Goal: Book appointment/travel/reservation

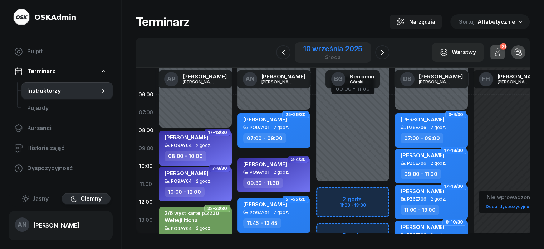
click at [346, 58] on div "[DATE]" at bounding box center [332, 52] width 59 height 15
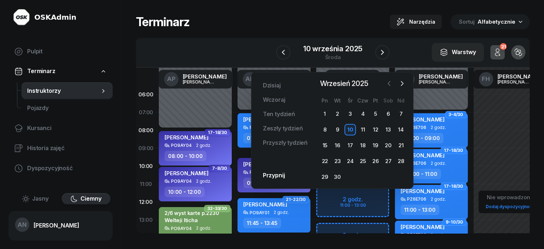
click at [385, 83] on icon "button" at bounding box center [388, 83] width 7 height 7
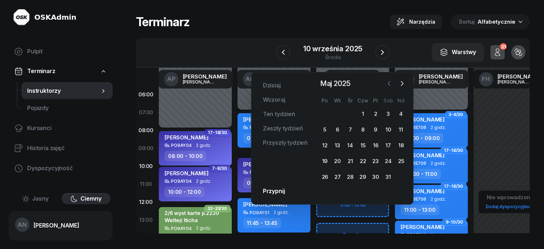
click at [385, 83] on icon "button" at bounding box center [388, 83] width 7 height 7
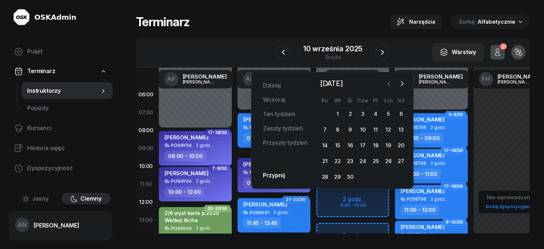
click at [385, 83] on icon "button" at bounding box center [388, 83] width 7 height 7
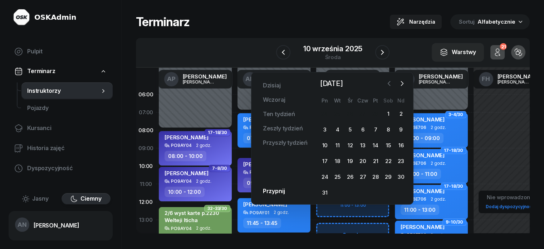
click at [385, 83] on icon "button" at bounding box center [388, 83] width 7 height 7
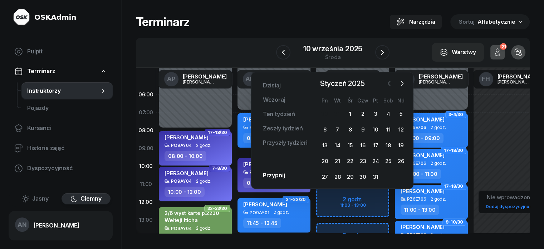
click at [385, 83] on icon "button" at bounding box center [388, 83] width 7 height 7
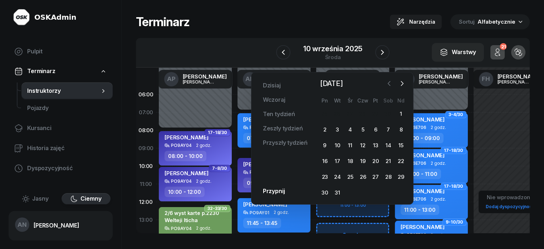
click at [385, 83] on icon "button" at bounding box center [388, 83] width 7 height 7
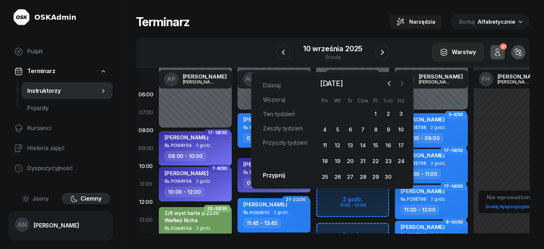
click at [406, 85] on button "button" at bounding box center [402, 83] width 11 height 11
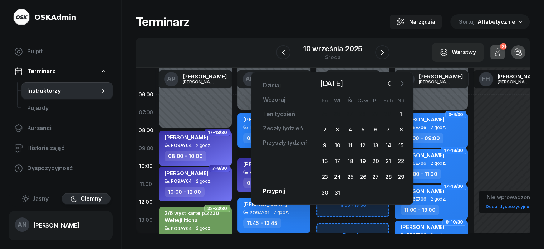
click at [403, 84] on icon "button" at bounding box center [402, 84] width 2 height 4
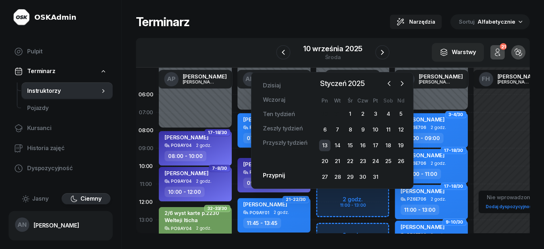
click at [325, 151] on div "13" at bounding box center [324, 144] width 11 height 11
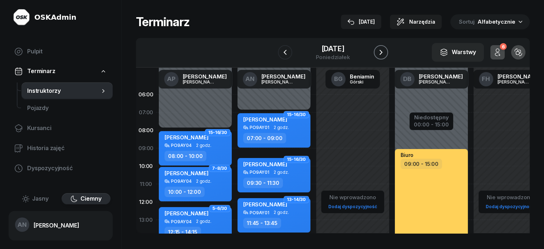
click at [382, 56] on icon "button" at bounding box center [381, 52] width 9 height 9
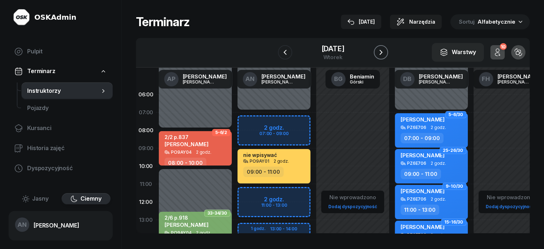
click at [383, 56] on icon "button" at bounding box center [381, 52] width 9 height 9
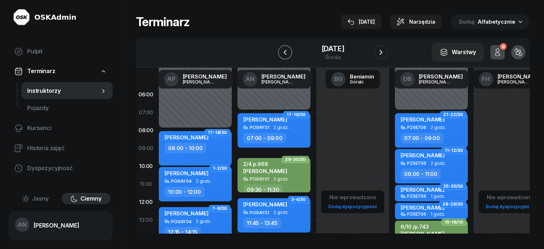
click at [281, 56] on icon "button" at bounding box center [285, 52] width 9 height 9
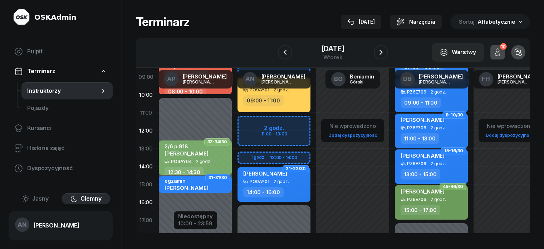
scroll to position [72, 0]
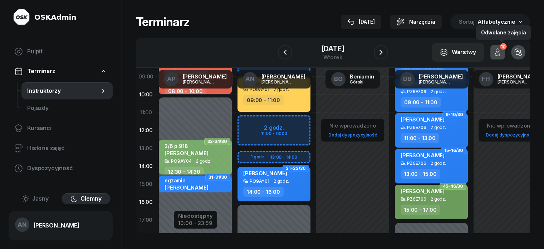
click at [502, 56] on icon "button" at bounding box center [497, 52] width 9 height 9
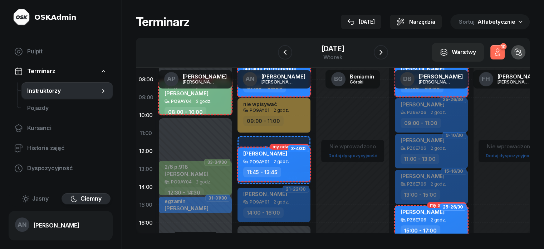
scroll to position [36, 0]
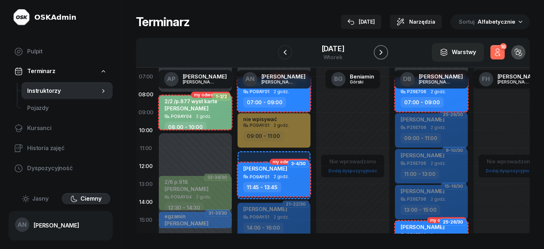
click at [385, 56] on icon "button" at bounding box center [381, 52] width 9 height 9
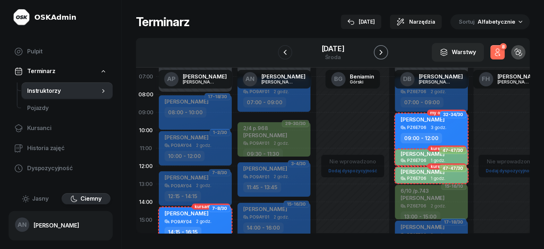
click at [385, 56] on icon "button" at bounding box center [381, 52] width 9 height 9
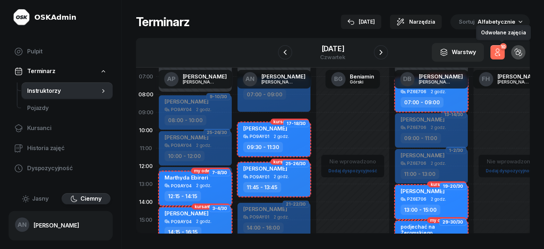
click at [505, 59] on button "10" at bounding box center [497, 52] width 14 height 14
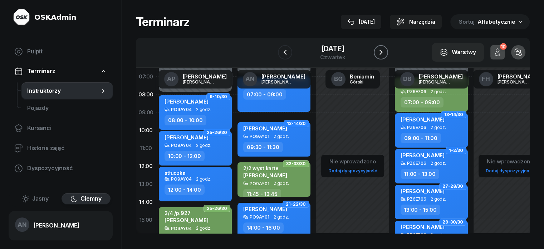
click at [382, 55] on icon "button" at bounding box center [380, 52] width 3 height 5
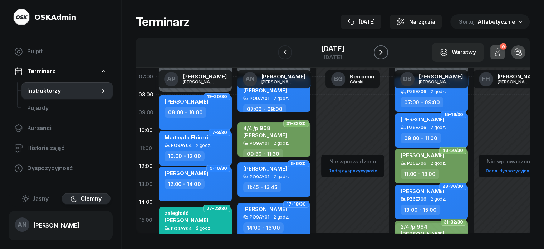
click at [382, 55] on icon "button" at bounding box center [380, 52] width 3 height 5
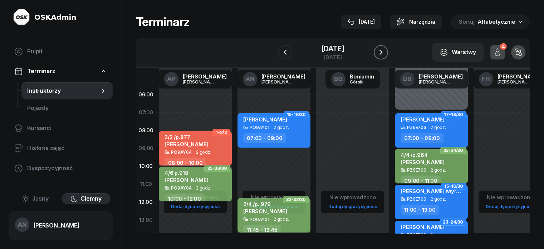
click at [385, 56] on icon "button" at bounding box center [381, 52] width 9 height 9
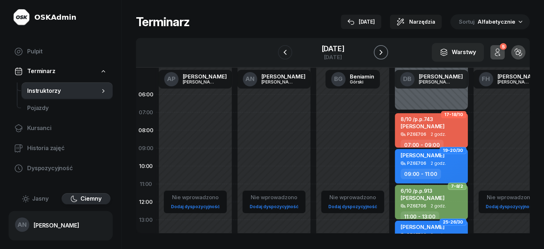
click at [385, 56] on icon "button" at bounding box center [381, 52] width 9 height 9
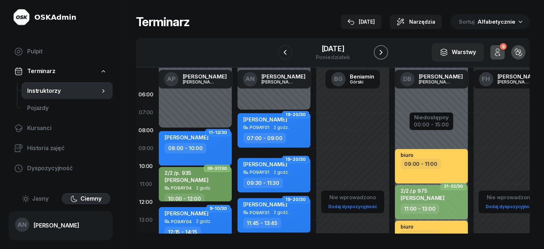
click at [385, 56] on icon "button" at bounding box center [381, 52] width 9 height 9
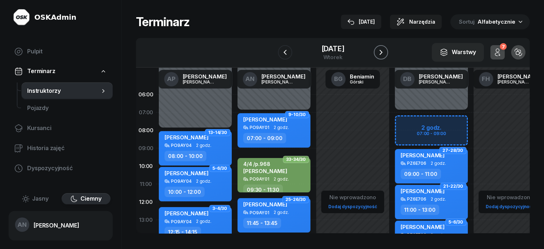
click at [385, 56] on icon "button" at bounding box center [381, 52] width 9 height 9
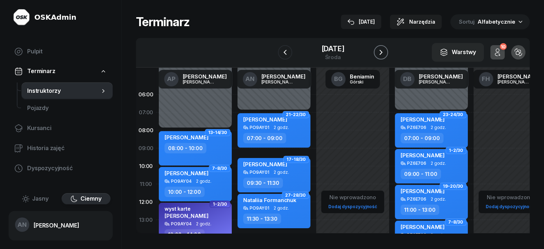
click at [385, 56] on icon "button" at bounding box center [381, 52] width 9 height 9
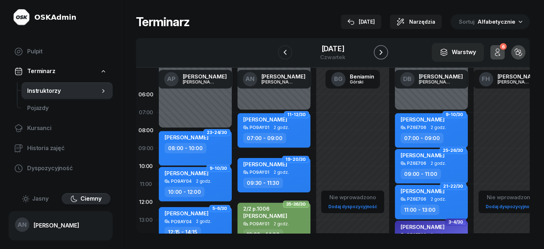
click at [385, 56] on icon "button" at bounding box center [381, 52] width 9 height 9
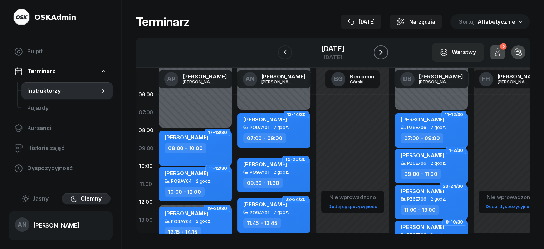
click at [385, 56] on icon "button" at bounding box center [381, 52] width 9 height 9
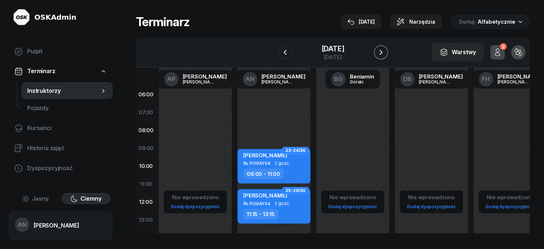
click at [385, 48] on icon "button" at bounding box center [381, 52] width 9 height 9
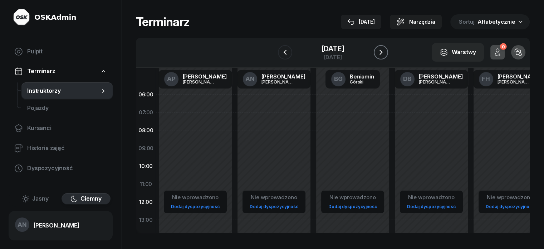
click at [385, 56] on icon "button" at bounding box center [381, 52] width 9 height 9
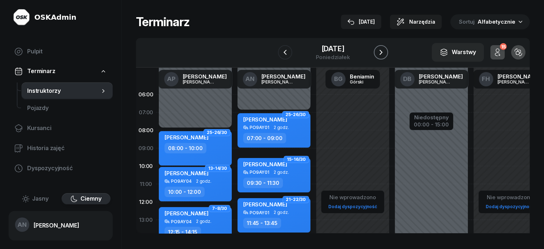
click at [385, 56] on icon "button" at bounding box center [381, 52] width 9 height 9
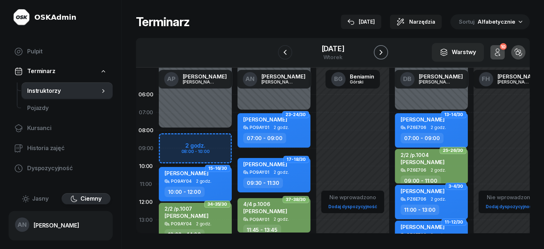
click at [385, 56] on icon "button" at bounding box center [381, 52] width 9 height 9
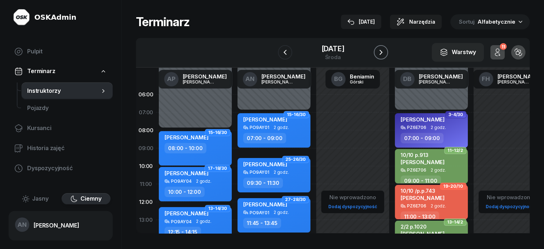
click at [385, 56] on icon "button" at bounding box center [381, 52] width 9 height 9
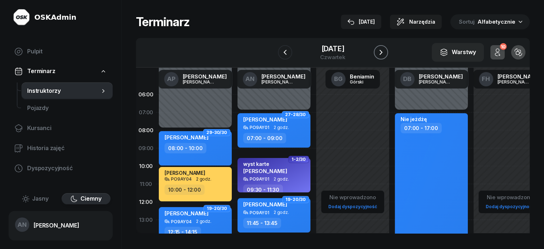
click at [385, 56] on icon "button" at bounding box center [381, 52] width 9 height 9
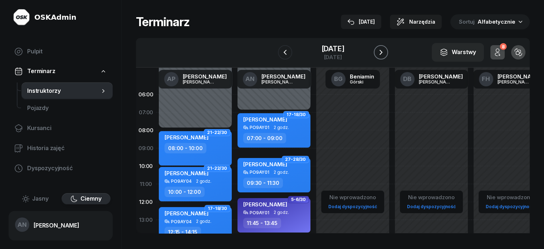
click at [385, 56] on icon "button" at bounding box center [381, 52] width 9 height 9
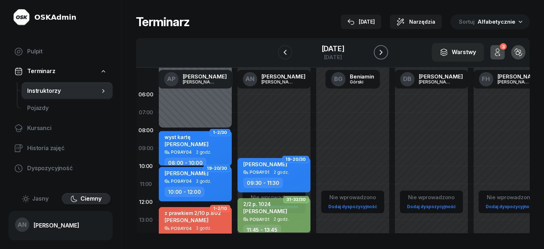
click at [388, 59] on button "button" at bounding box center [381, 52] width 14 height 14
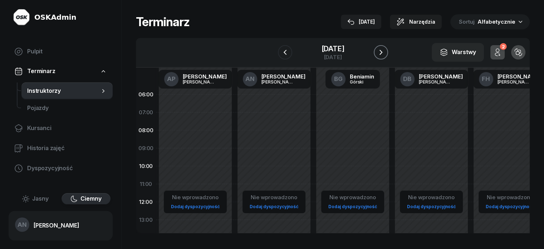
click at [388, 59] on button "button" at bounding box center [381, 52] width 14 height 14
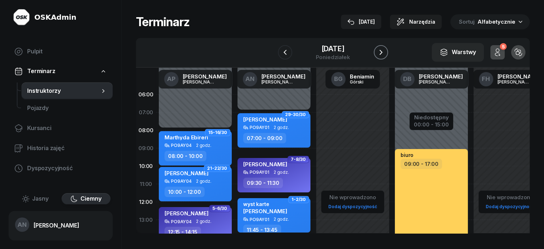
click at [388, 59] on button "button" at bounding box center [381, 52] width 14 height 14
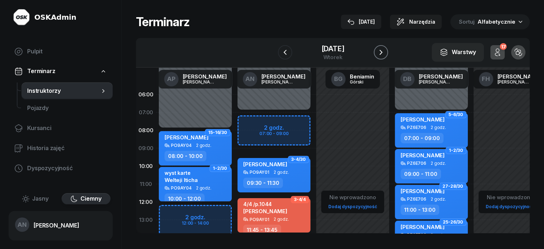
click at [388, 59] on button "button" at bounding box center [381, 52] width 14 height 14
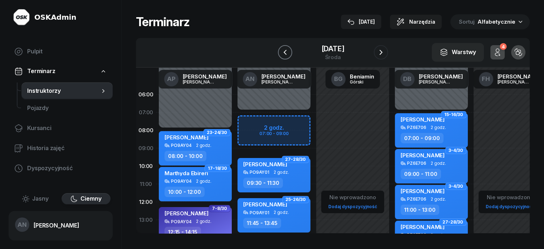
click at [281, 55] on icon "button" at bounding box center [285, 52] width 9 height 9
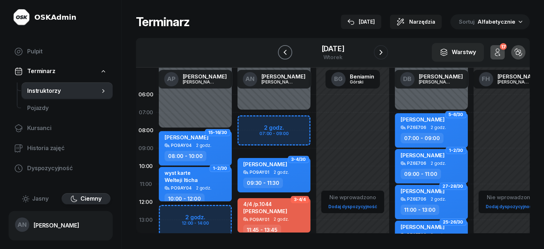
click at [282, 56] on icon "button" at bounding box center [285, 52] width 9 height 9
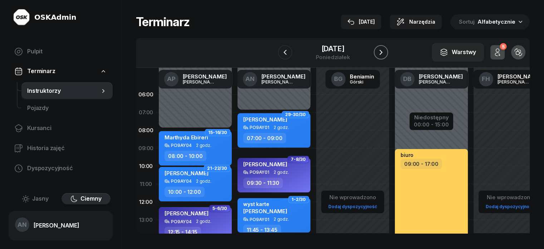
click at [385, 56] on icon "button" at bounding box center [381, 52] width 9 height 9
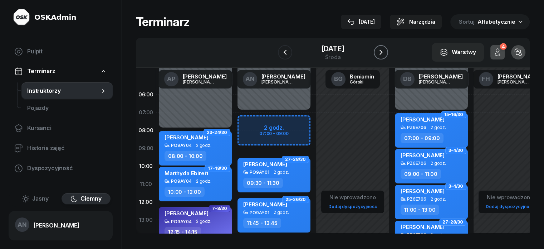
click at [385, 56] on icon "button" at bounding box center [381, 52] width 9 height 9
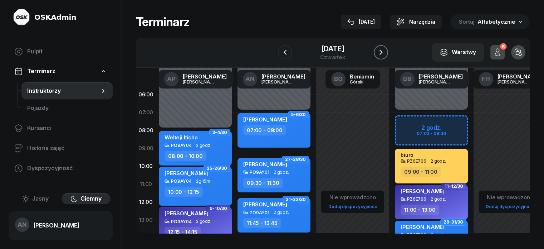
click at [385, 56] on icon "button" at bounding box center [381, 52] width 9 height 9
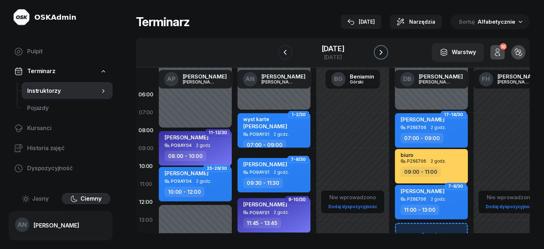
click at [385, 56] on icon "button" at bounding box center [381, 52] width 9 height 9
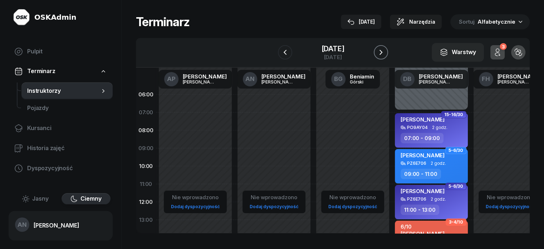
click at [385, 56] on icon "button" at bounding box center [381, 52] width 9 height 9
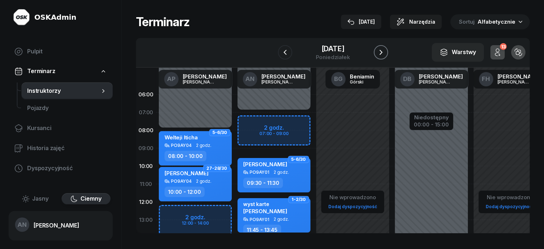
click at [385, 56] on icon "button" at bounding box center [381, 52] width 9 height 9
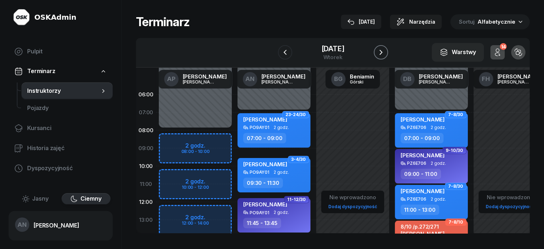
click at [385, 56] on icon "button" at bounding box center [381, 52] width 9 height 9
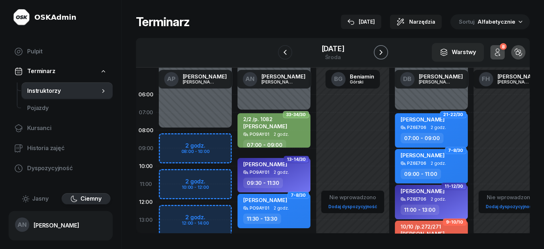
click at [385, 56] on icon "button" at bounding box center [381, 52] width 9 height 9
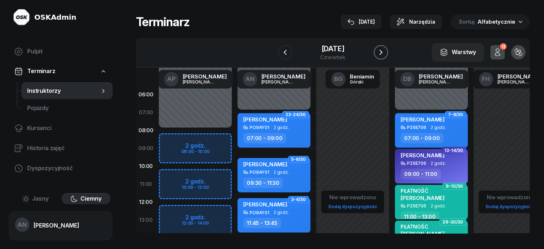
click at [385, 56] on icon "button" at bounding box center [381, 52] width 9 height 9
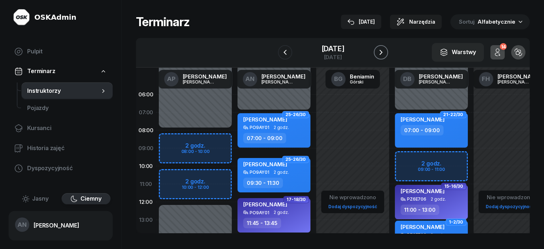
click at [385, 56] on icon "button" at bounding box center [381, 52] width 9 height 9
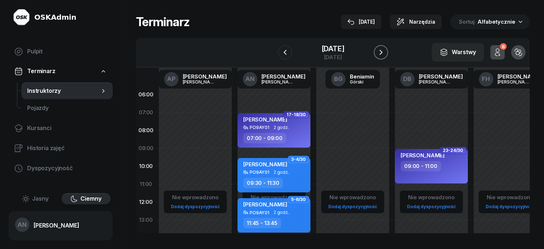
click at [383, 56] on icon "button" at bounding box center [381, 52] width 9 height 9
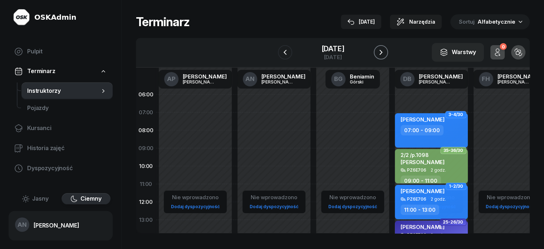
click at [383, 56] on icon "button" at bounding box center [381, 52] width 9 height 9
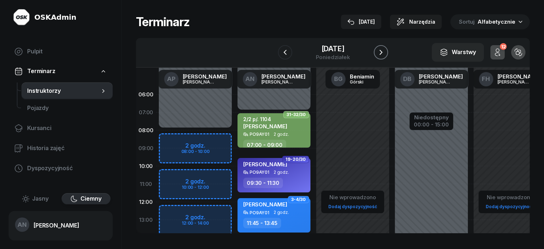
click at [383, 56] on icon "button" at bounding box center [381, 52] width 9 height 9
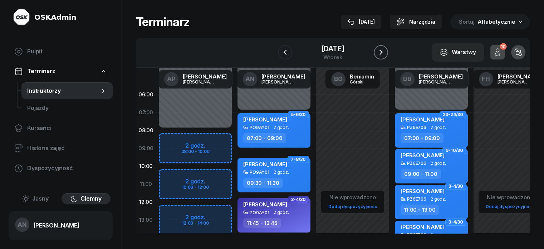
click at [383, 56] on icon "button" at bounding box center [381, 52] width 9 height 9
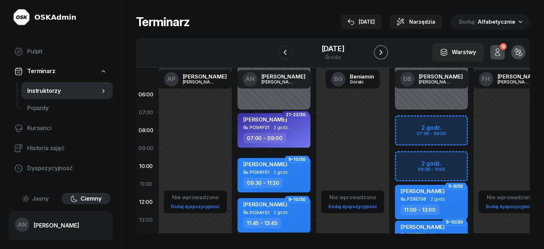
click at [383, 56] on icon "button" at bounding box center [381, 52] width 9 height 9
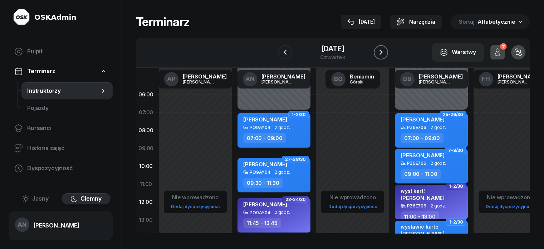
click at [382, 55] on icon "button" at bounding box center [380, 52] width 3 height 5
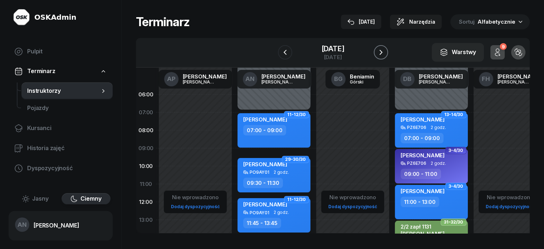
click at [383, 56] on icon "button" at bounding box center [381, 52] width 9 height 9
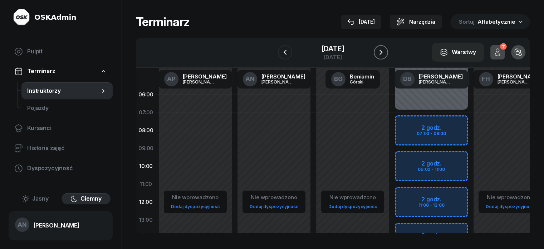
click at [382, 55] on icon "button" at bounding box center [380, 52] width 3 height 5
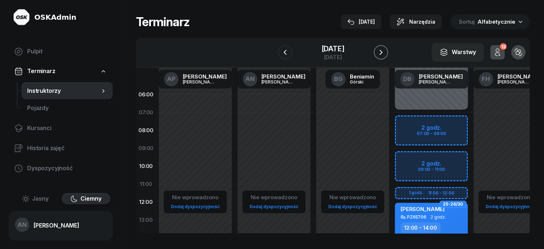
click at [382, 55] on icon "button" at bounding box center [380, 52] width 3 height 5
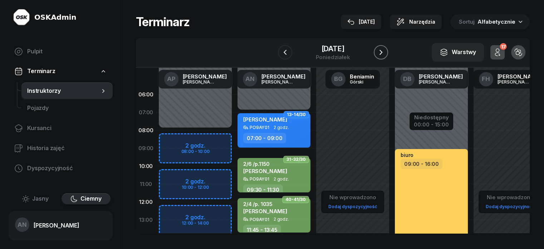
click at [382, 55] on icon "button" at bounding box center [380, 52] width 3 height 5
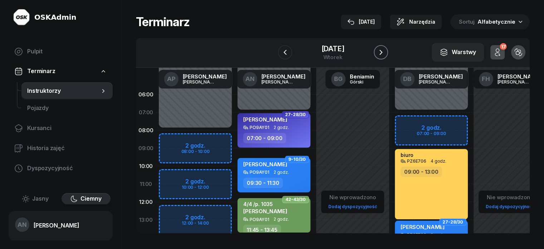
click at [382, 55] on icon "button" at bounding box center [380, 52] width 3 height 5
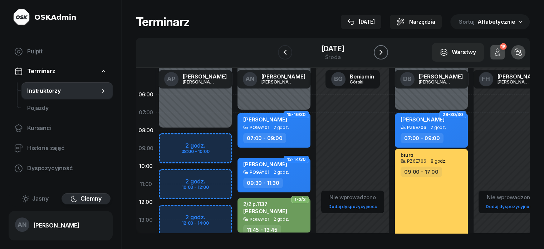
click at [382, 55] on icon "button" at bounding box center [380, 52] width 3 height 5
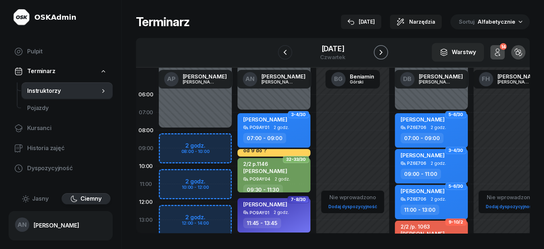
click at [382, 55] on icon "button" at bounding box center [380, 52] width 3 height 5
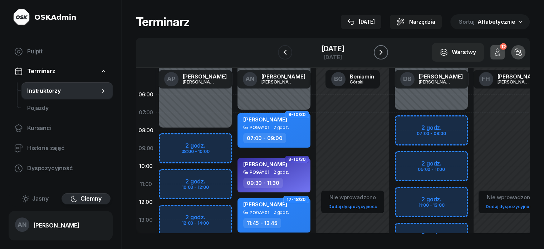
click at [382, 55] on icon "button" at bounding box center [380, 52] width 3 height 5
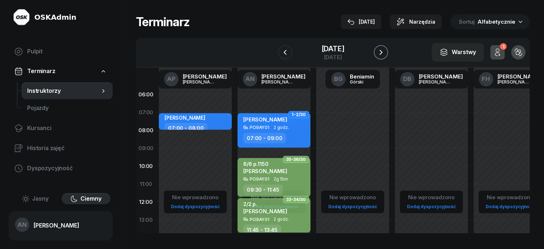
click at [383, 55] on icon "button" at bounding box center [381, 52] width 9 height 9
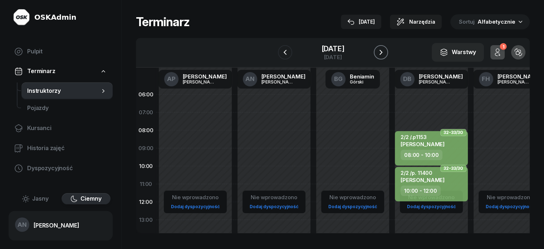
click at [384, 55] on icon "button" at bounding box center [381, 52] width 9 height 9
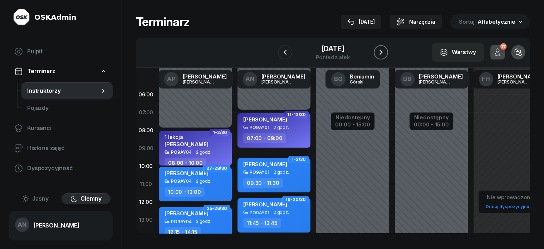
click at [384, 55] on icon "button" at bounding box center [381, 52] width 9 height 9
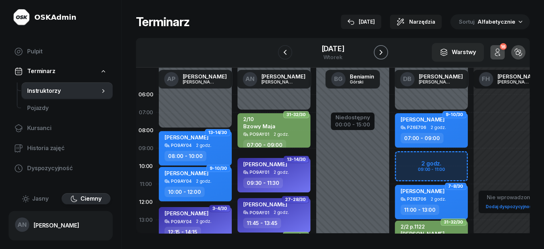
click at [384, 55] on icon "button" at bounding box center [381, 52] width 9 height 9
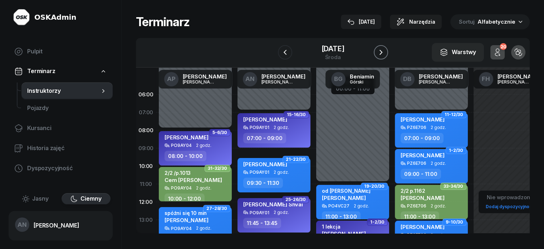
click at [384, 55] on icon "button" at bounding box center [381, 52] width 9 height 9
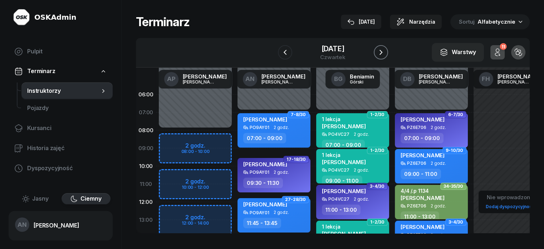
click at [384, 55] on icon "button" at bounding box center [381, 52] width 9 height 9
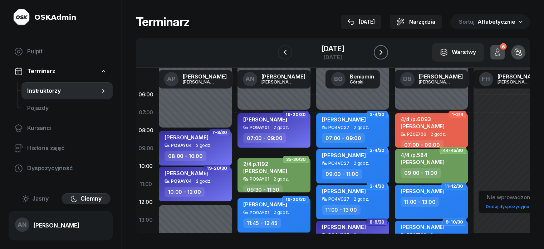
click at [384, 55] on icon "button" at bounding box center [381, 52] width 9 height 9
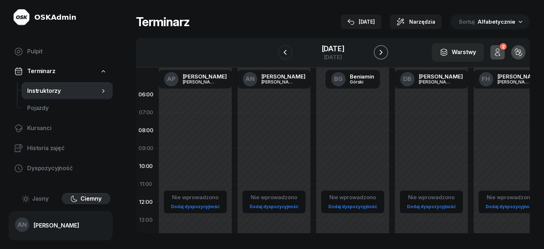
click at [384, 55] on icon "button" at bounding box center [381, 52] width 9 height 9
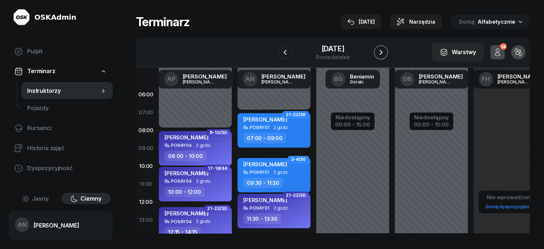
click at [384, 55] on icon "button" at bounding box center [381, 52] width 9 height 9
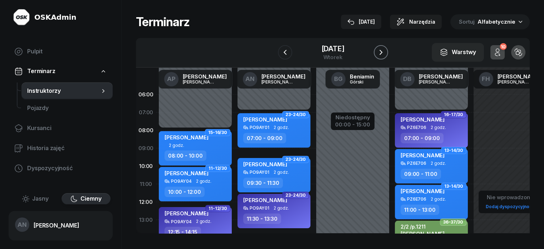
click at [384, 55] on icon "button" at bounding box center [381, 52] width 9 height 9
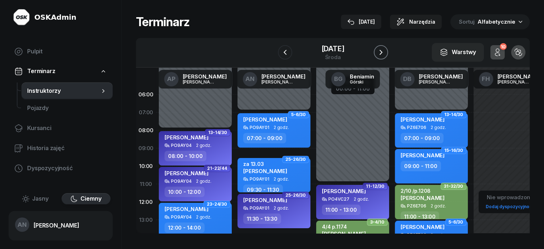
click at [384, 55] on icon "button" at bounding box center [381, 52] width 9 height 9
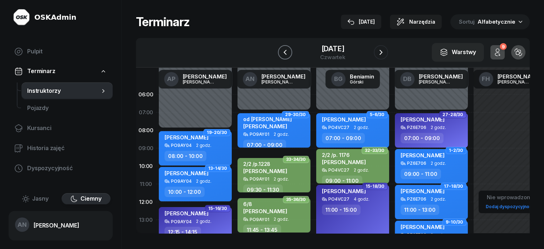
click at [282, 56] on icon "button" at bounding box center [285, 52] width 9 height 9
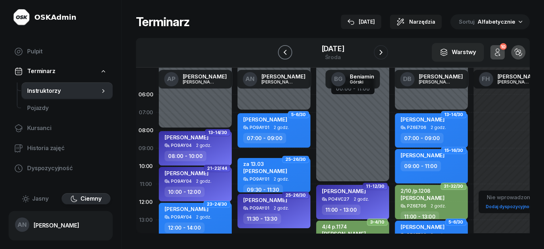
click at [282, 56] on icon "button" at bounding box center [285, 52] width 9 height 9
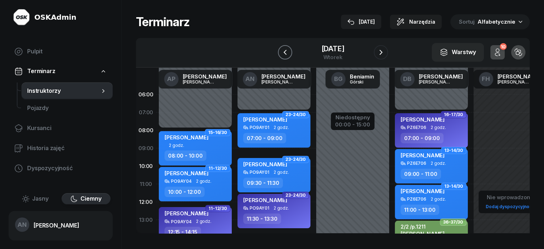
click at [282, 56] on icon "button" at bounding box center [285, 52] width 9 height 9
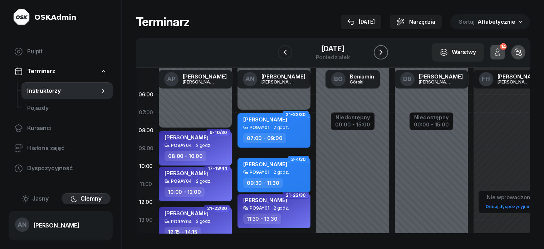
click at [383, 54] on icon "button" at bounding box center [381, 52] width 9 height 9
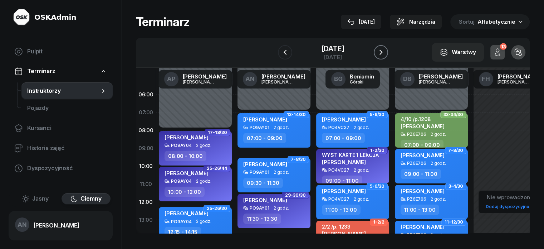
click at [383, 54] on icon "button" at bounding box center [381, 52] width 9 height 9
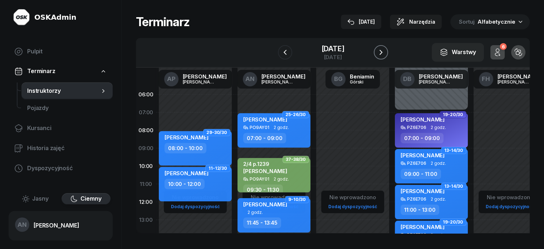
click at [383, 54] on icon "button" at bounding box center [381, 52] width 9 height 9
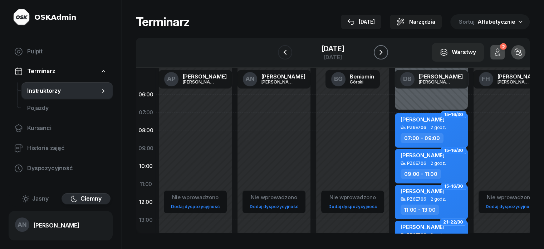
click at [383, 54] on icon "button" at bounding box center [381, 52] width 9 height 9
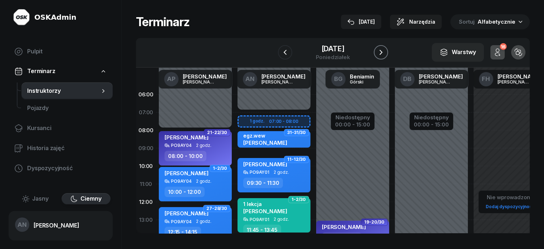
click at [383, 54] on icon "button" at bounding box center [381, 52] width 9 height 9
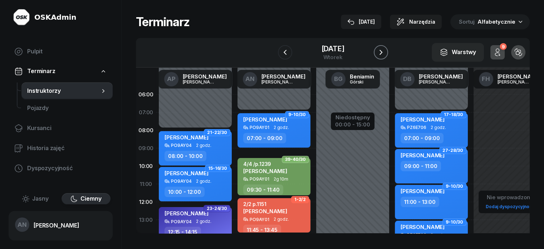
click at [383, 54] on icon "button" at bounding box center [381, 52] width 9 height 9
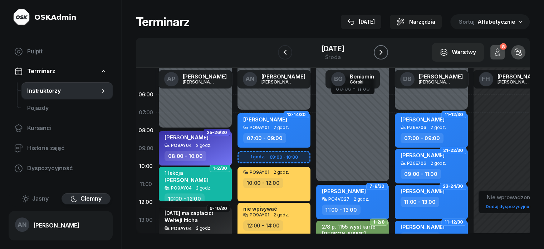
click at [383, 55] on icon "button" at bounding box center [381, 52] width 9 height 9
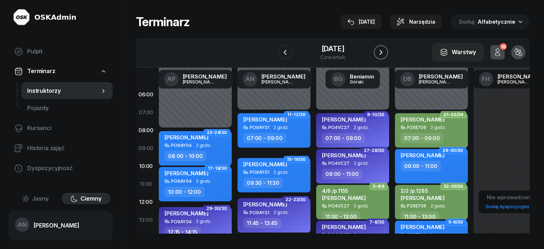
click at [382, 55] on icon "button" at bounding box center [380, 52] width 3 height 5
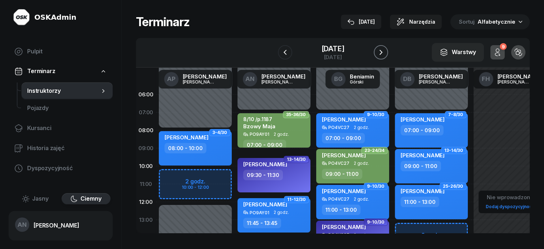
click at [383, 55] on icon "button" at bounding box center [381, 52] width 9 height 9
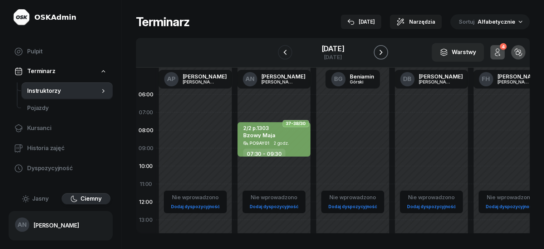
click at [382, 56] on icon "button" at bounding box center [381, 52] width 9 height 9
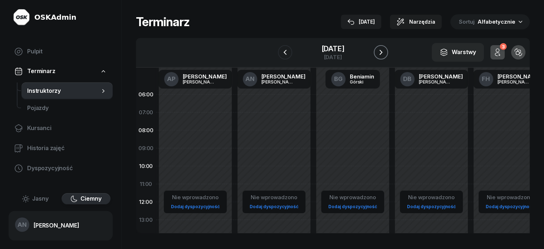
click at [382, 56] on icon "button" at bounding box center [381, 52] width 9 height 9
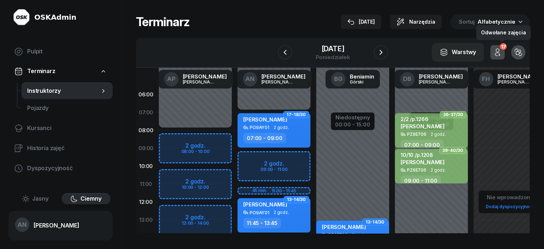
click at [505, 53] on button "17" at bounding box center [497, 52] width 14 height 14
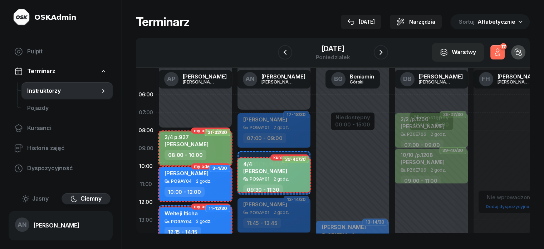
click at [505, 53] on button "17" at bounding box center [497, 52] width 14 height 14
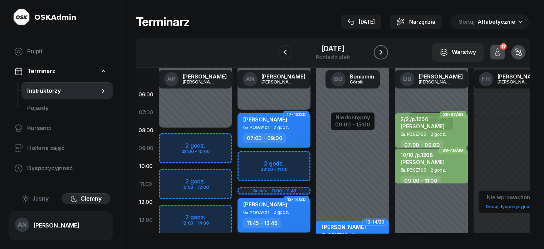
click at [385, 56] on icon "button" at bounding box center [381, 52] width 9 height 9
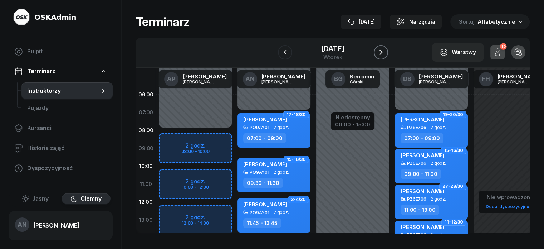
click at [385, 56] on icon "button" at bounding box center [381, 52] width 9 height 9
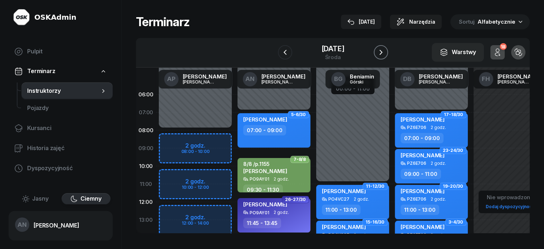
click at [385, 56] on icon "button" at bounding box center [381, 52] width 9 height 9
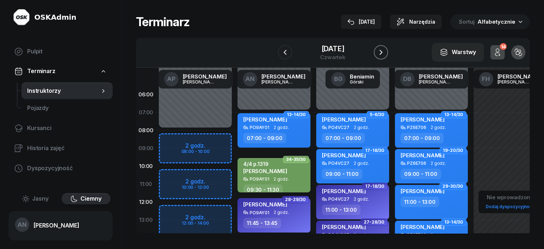
click at [385, 56] on icon "button" at bounding box center [381, 52] width 9 height 9
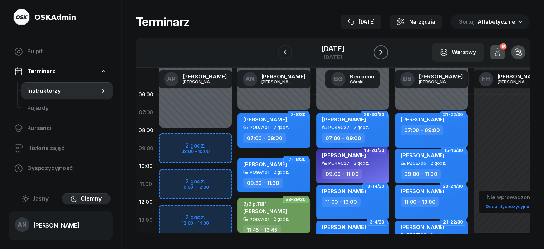
click at [385, 56] on icon "button" at bounding box center [381, 52] width 9 height 9
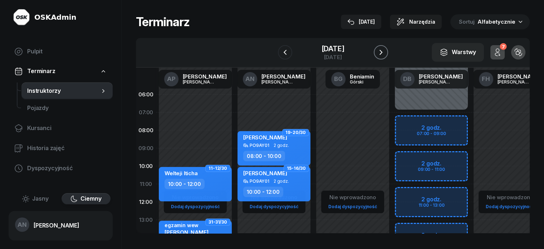
click at [385, 56] on icon "button" at bounding box center [381, 52] width 9 height 9
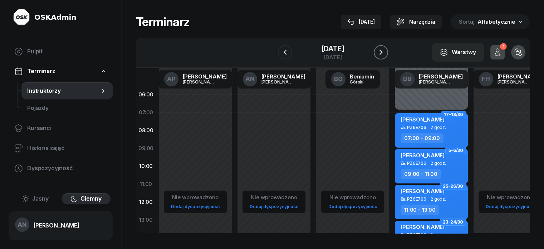
click at [385, 56] on icon "button" at bounding box center [381, 52] width 9 height 9
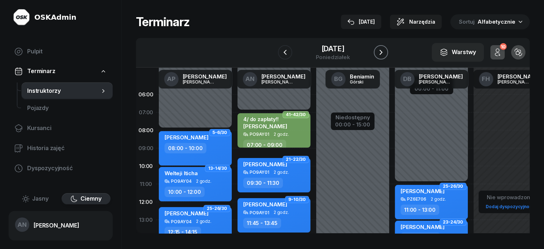
click at [385, 56] on icon "button" at bounding box center [381, 52] width 9 height 9
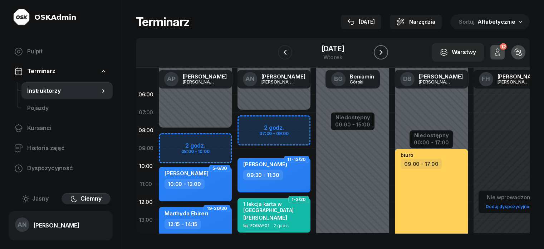
click at [382, 48] on icon "button" at bounding box center [381, 52] width 9 height 9
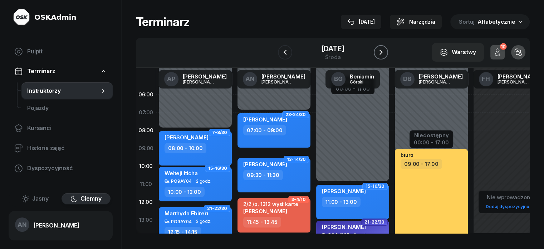
scroll to position [21, 0]
click at [385, 48] on icon "button" at bounding box center [381, 52] width 9 height 9
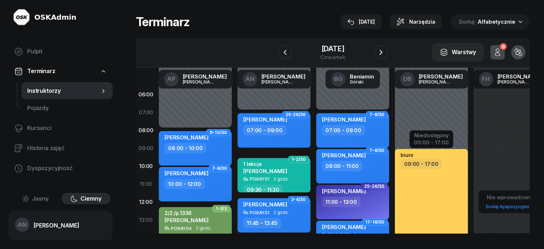
scroll to position [21, 0]
click at [381, 48] on icon "button" at bounding box center [381, 52] width 9 height 9
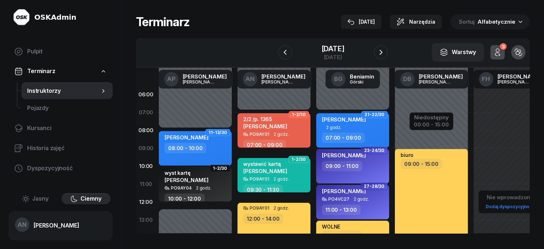
scroll to position [21, 0]
click at [383, 48] on icon "button" at bounding box center [381, 52] width 9 height 9
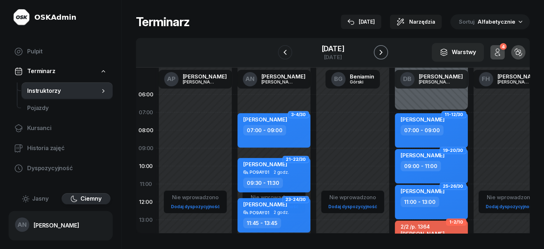
click at [385, 56] on icon "button" at bounding box center [381, 52] width 9 height 9
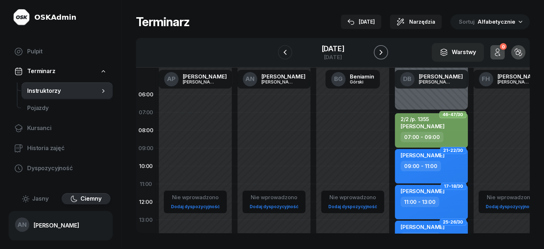
click at [385, 56] on icon "button" at bounding box center [381, 52] width 9 height 9
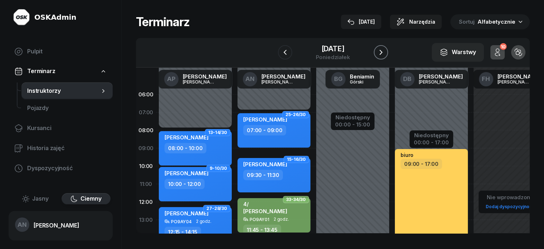
click at [385, 56] on icon "button" at bounding box center [381, 52] width 9 height 9
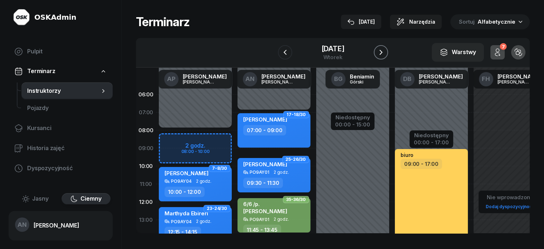
click at [385, 56] on icon "button" at bounding box center [381, 52] width 9 height 9
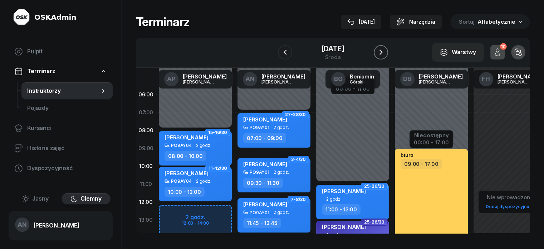
click at [385, 56] on icon "button" at bounding box center [381, 52] width 9 height 9
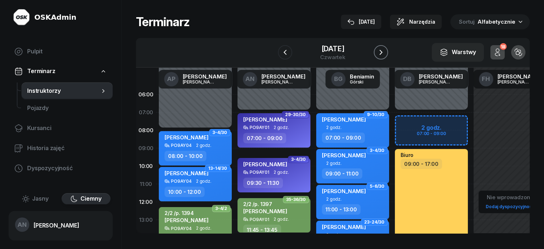
click at [385, 56] on icon "button" at bounding box center [381, 52] width 9 height 9
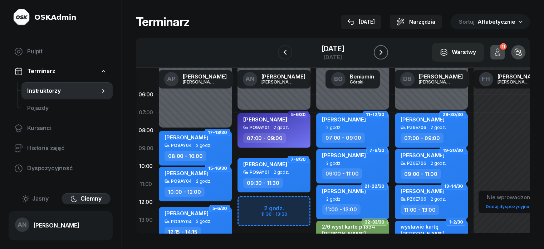
click at [385, 56] on icon "button" at bounding box center [381, 52] width 9 height 9
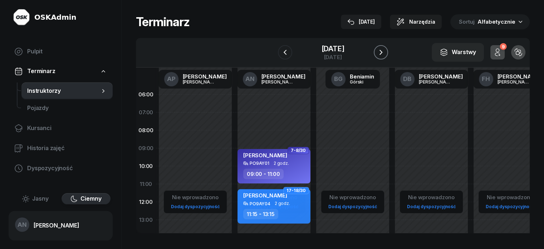
click at [385, 56] on icon "button" at bounding box center [381, 52] width 9 height 9
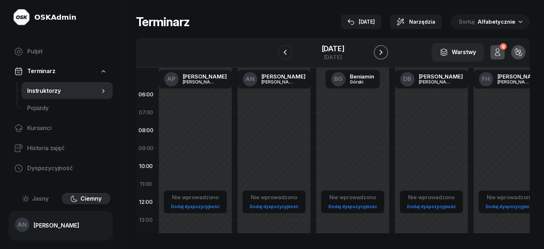
click at [385, 55] on icon "button" at bounding box center [381, 52] width 9 height 9
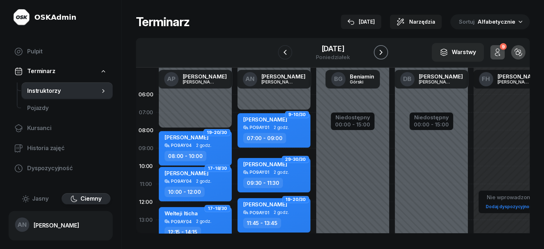
click at [385, 55] on icon "button" at bounding box center [381, 52] width 9 height 9
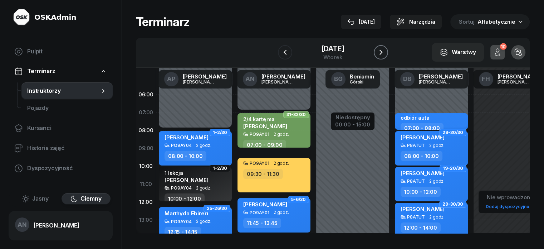
click at [385, 55] on icon "button" at bounding box center [381, 52] width 9 height 9
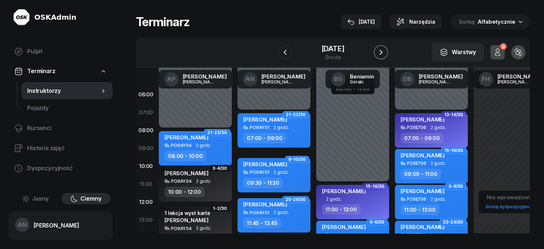
click at [385, 55] on icon "button" at bounding box center [381, 52] width 9 height 9
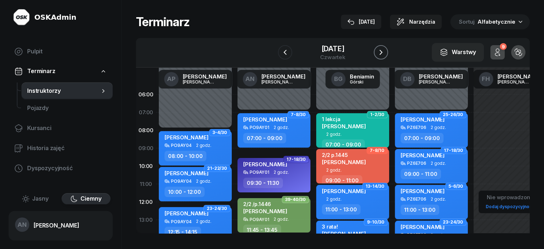
click at [385, 55] on icon "button" at bounding box center [381, 52] width 9 height 9
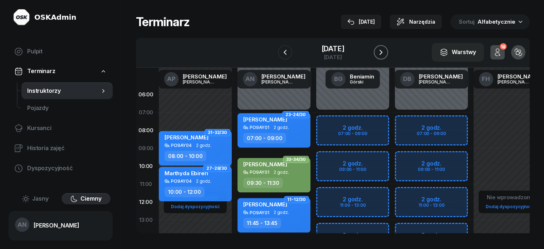
click at [385, 55] on icon "button" at bounding box center [381, 52] width 9 height 9
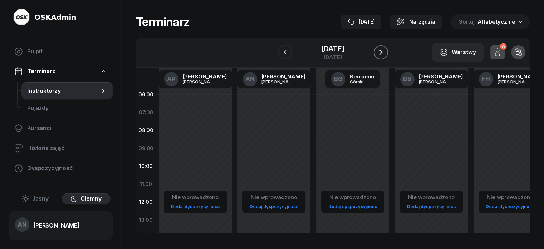
click at [385, 55] on icon "button" at bounding box center [381, 52] width 9 height 9
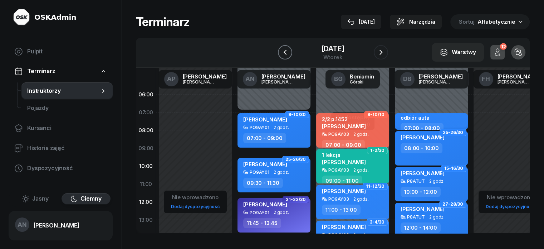
click at [278, 55] on button "button" at bounding box center [285, 52] width 14 height 14
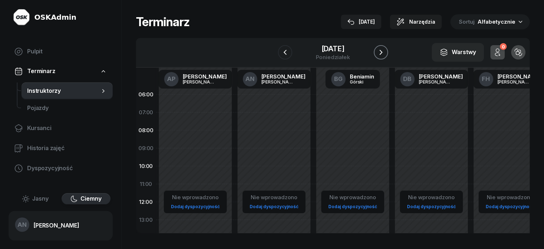
click at [385, 56] on icon "button" at bounding box center [381, 52] width 9 height 9
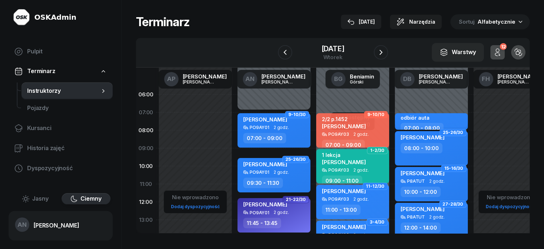
click at [396, 55] on div "W Wybierz AP [PERSON_NAME] AN [PERSON_NAME] BG [PERSON_NAME] DB [PERSON_NAME] F…" at bounding box center [333, 53] width 394 height 30
click at [385, 55] on icon "button" at bounding box center [381, 52] width 9 height 9
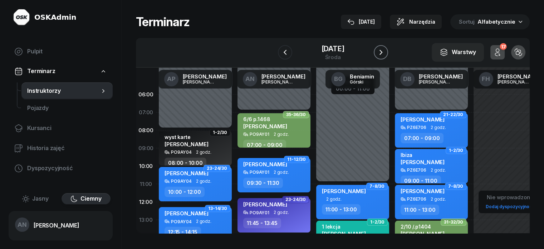
click at [385, 55] on icon "button" at bounding box center [381, 52] width 9 height 9
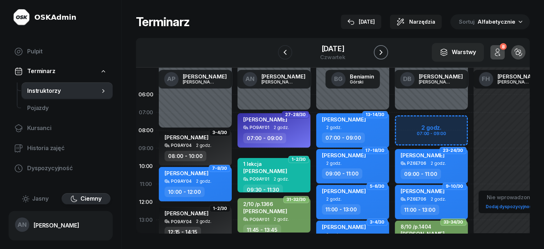
click at [385, 55] on icon "button" at bounding box center [381, 52] width 9 height 9
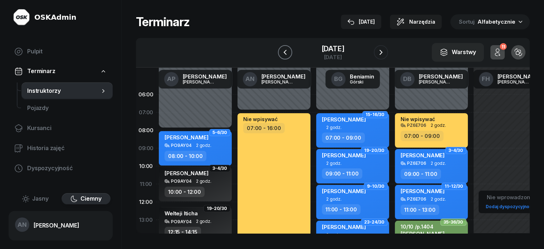
click at [281, 56] on icon "button" at bounding box center [285, 52] width 9 height 9
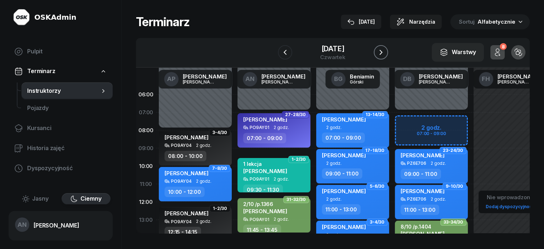
click at [385, 56] on icon "button" at bounding box center [381, 52] width 9 height 9
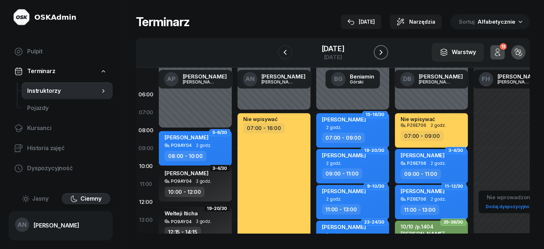
click at [385, 56] on icon "button" at bounding box center [381, 52] width 9 height 9
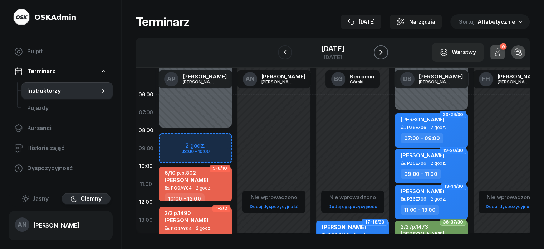
click at [385, 56] on icon "button" at bounding box center [381, 52] width 9 height 9
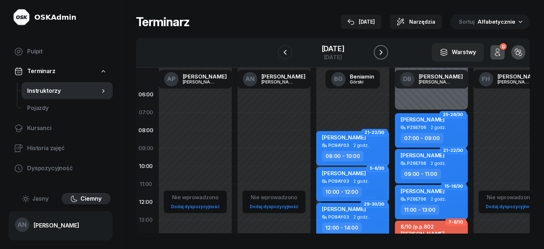
click at [385, 56] on icon "button" at bounding box center [381, 52] width 9 height 9
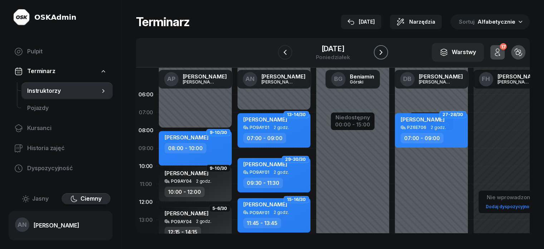
click at [385, 56] on icon "button" at bounding box center [381, 52] width 9 height 9
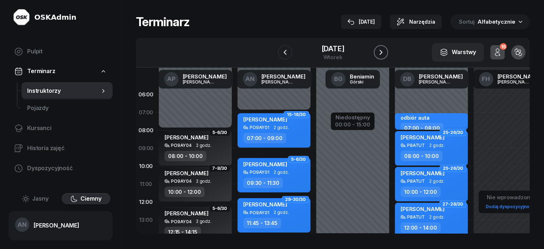
click at [385, 56] on icon "button" at bounding box center [381, 52] width 9 height 9
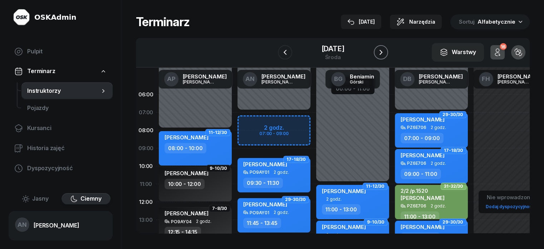
click at [385, 56] on icon "button" at bounding box center [381, 52] width 9 height 9
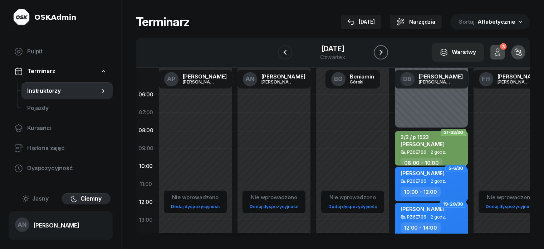
click at [388, 56] on button "button" at bounding box center [381, 52] width 14 height 14
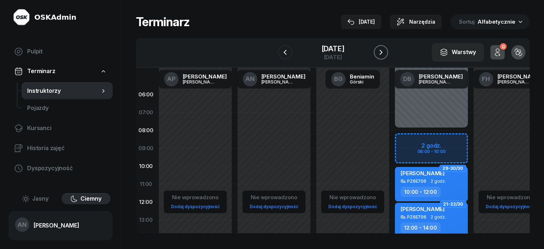
click at [383, 54] on icon "button" at bounding box center [381, 52] width 9 height 9
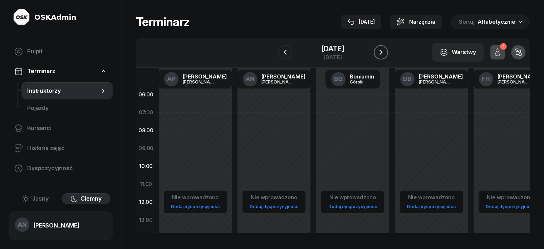
click at [383, 54] on icon "button" at bounding box center [381, 52] width 9 height 9
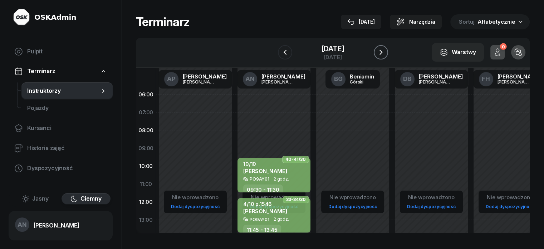
click at [383, 54] on icon "button" at bounding box center [381, 52] width 9 height 9
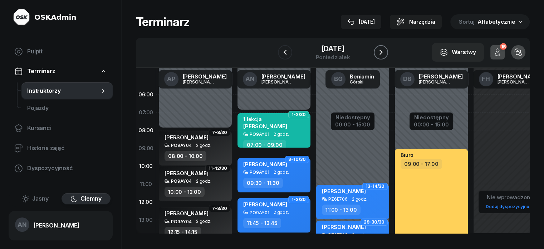
click at [383, 54] on icon "button" at bounding box center [381, 52] width 9 height 9
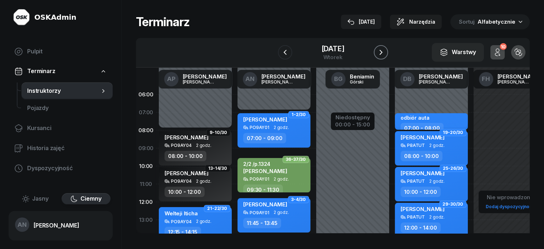
click at [383, 54] on icon "button" at bounding box center [381, 52] width 9 height 9
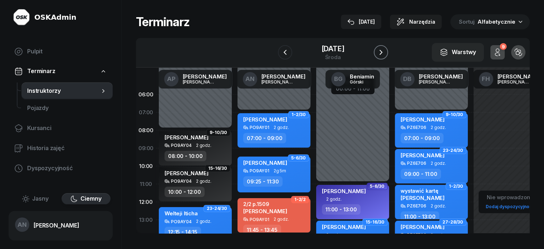
click at [383, 54] on icon "button" at bounding box center [381, 52] width 9 height 9
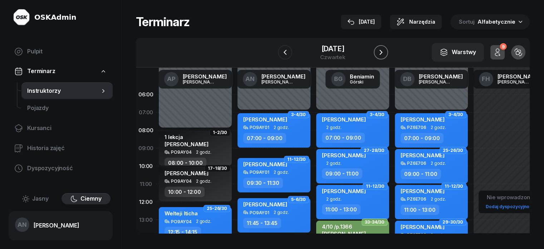
click at [383, 54] on icon "button" at bounding box center [381, 52] width 9 height 9
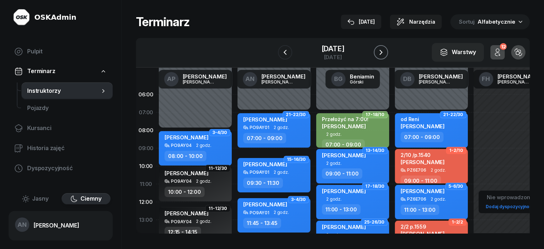
click at [383, 54] on icon "button" at bounding box center [381, 52] width 9 height 9
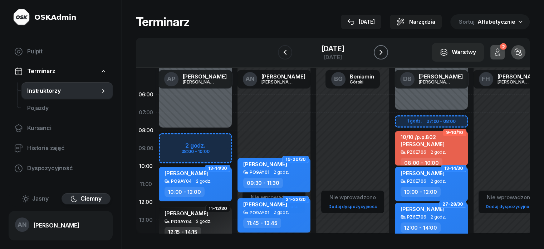
click at [383, 55] on icon "button" at bounding box center [381, 52] width 9 height 9
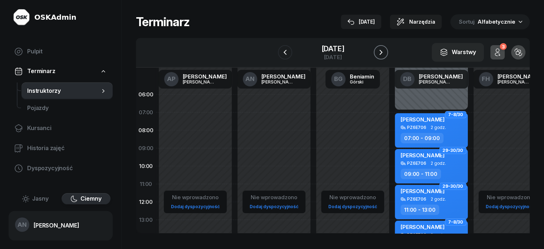
click at [385, 55] on icon "button" at bounding box center [381, 52] width 9 height 9
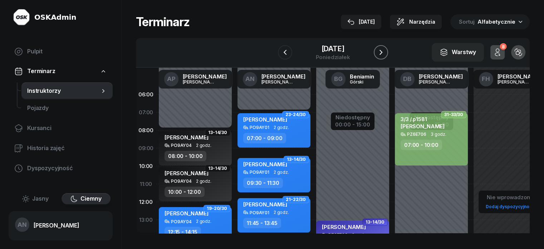
click at [384, 56] on icon "button" at bounding box center [381, 52] width 9 height 9
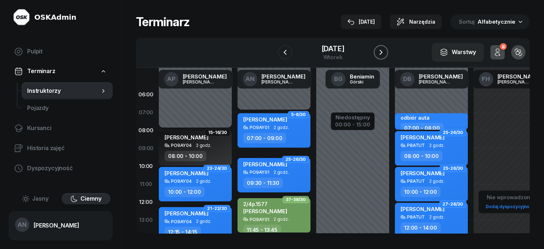
click at [384, 56] on icon "button" at bounding box center [381, 52] width 9 height 9
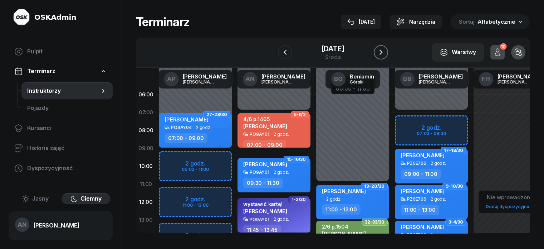
click at [381, 50] on icon "button" at bounding box center [380, 52] width 3 height 5
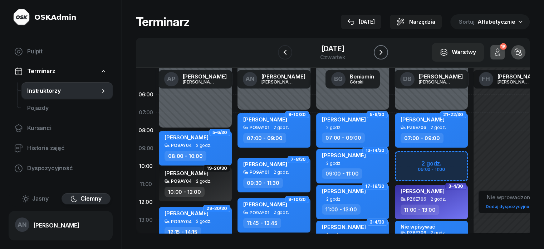
click at [381, 48] on icon "button" at bounding box center [381, 52] width 9 height 9
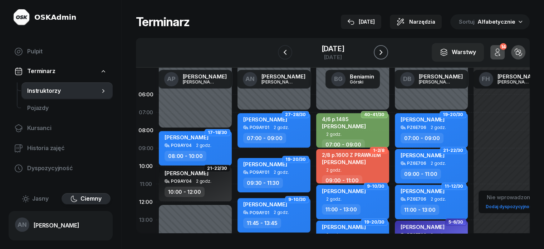
click at [382, 55] on icon "button" at bounding box center [380, 52] width 3 height 5
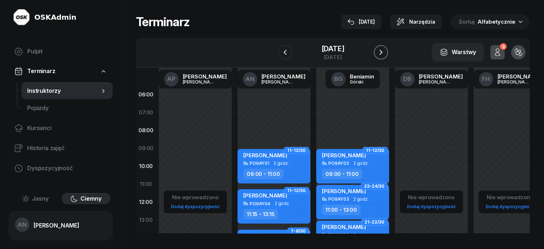
click at [382, 55] on icon "button" at bounding box center [380, 52] width 3 height 5
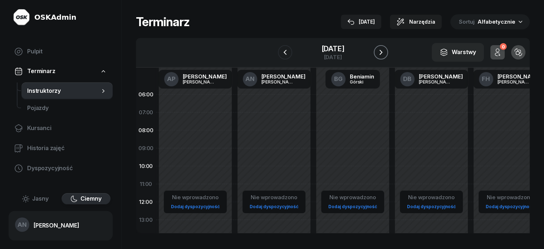
click at [382, 55] on icon "button" at bounding box center [380, 52] width 3 height 5
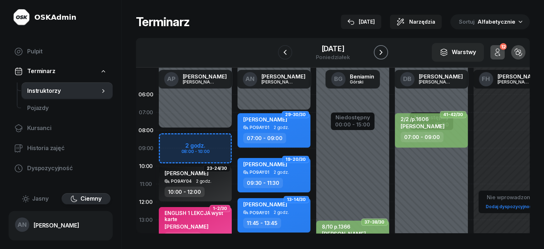
click at [382, 55] on icon "button" at bounding box center [380, 52] width 3 height 5
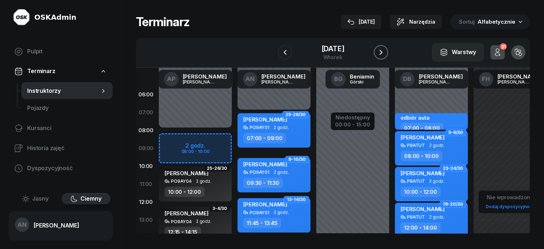
click at [382, 55] on icon "button" at bounding box center [380, 52] width 3 height 5
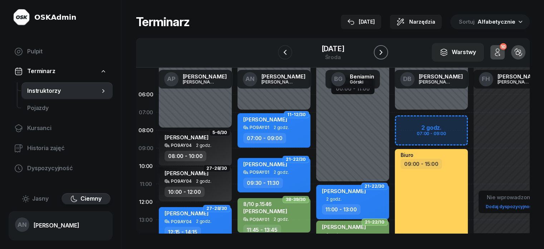
click at [383, 56] on icon "button" at bounding box center [381, 52] width 9 height 9
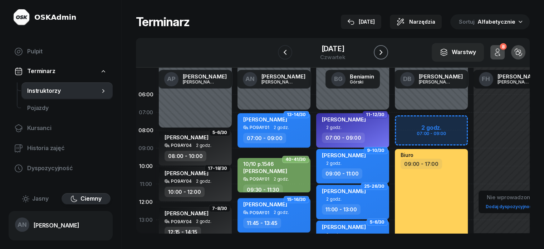
click at [383, 56] on icon "button" at bounding box center [381, 52] width 9 height 9
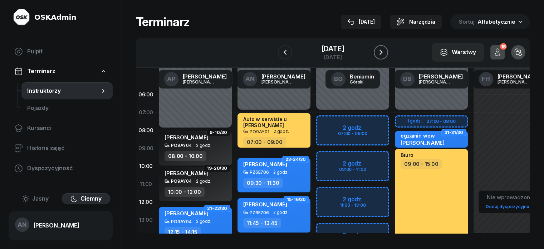
click at [383, 56] on icon "button" at bounding box center [381, 52] width 9 height 9
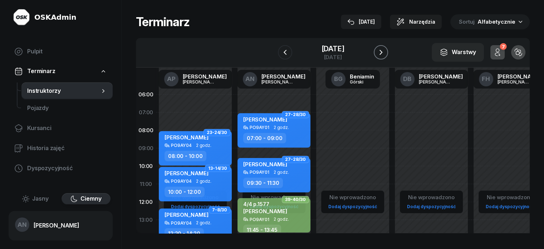
click at [383, 56] on icon "button" at bounding box center [381, 52] width 9 height 9
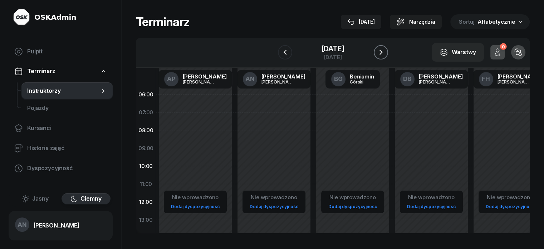
click at [383, 56] on icon "button" at bounding box center [381, 52] width 9 height 9
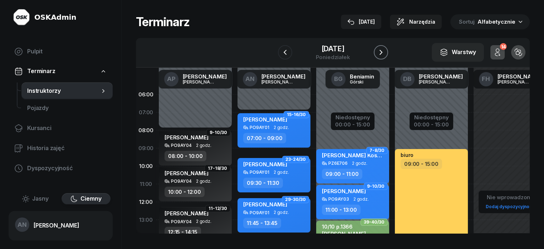
click at [383, 56] on icon "button" at bounding box center [381, 52] width 9 height 9
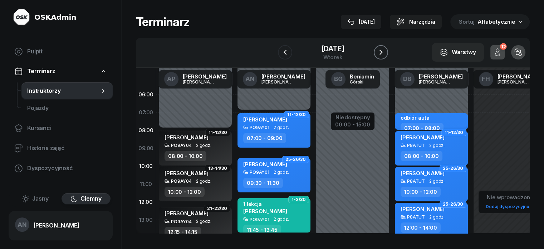
click at [383, 56] on icon "button" at bounding box center [381, 52] width 9 height 9
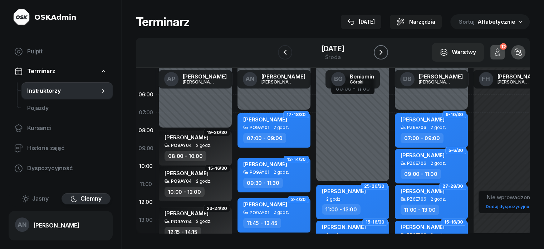
click at [383, 56] on icon "button" at bounding box center [381, 52] width 9 height 9
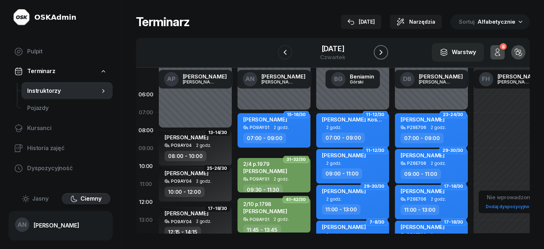
click at [383, 56] on icon "button" at bounding box center [381, 52] width 9 height 9
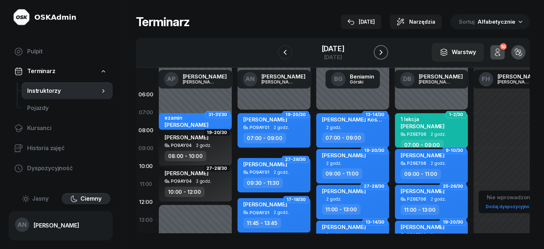
click at [383, 56] on icon "button" at bounding box center [381, 52] width 9 height 9
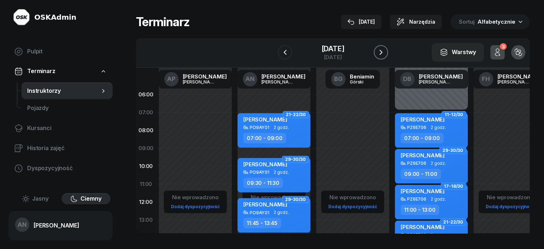
click at [383, 56] on icon "button" at bounding box center [381, 52] width 9 height 9
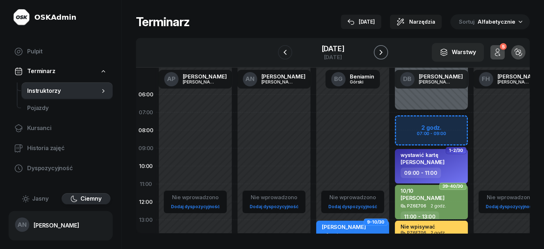
click at [383, 56] on icon "button" at bounding box center [381, 52] width 9 height 9
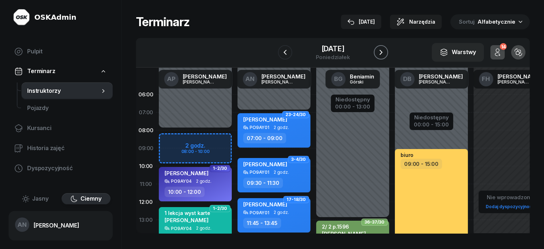
click at [383, 56] on icon "button" at bounding box center [381, 52] width 9 height 9
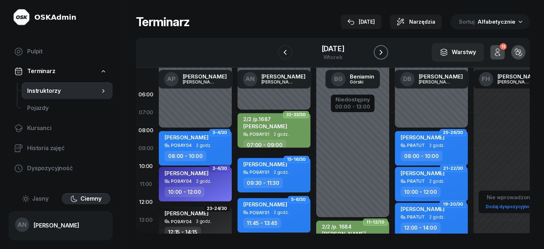
click at [383, 56] on icon "button" at bounding box center [381, 52] width 9 height 9
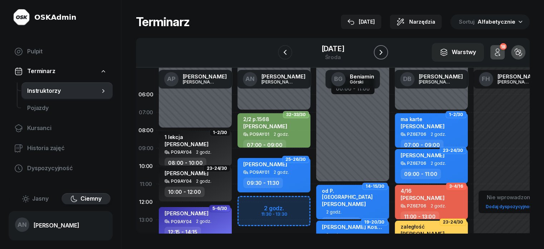
click at [383, 56] on icon "button" at bounding box center [381, 52] width 9 height 9
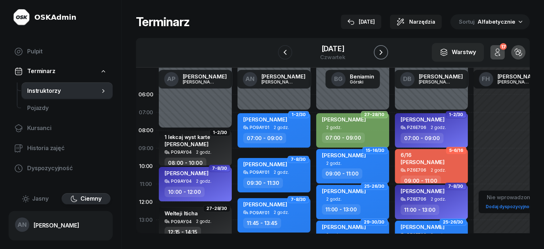
click at [383, 56] on icon "button" at bounding box center [381, 52] width 9 height 9
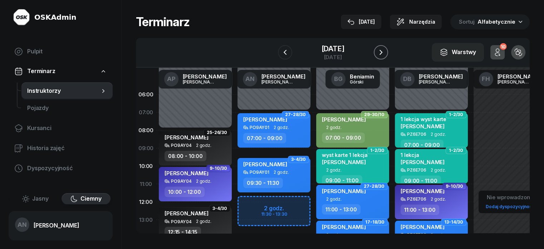
click at [383, 56] on icon "button" at bounding box center [381, 52] width 9 height 9
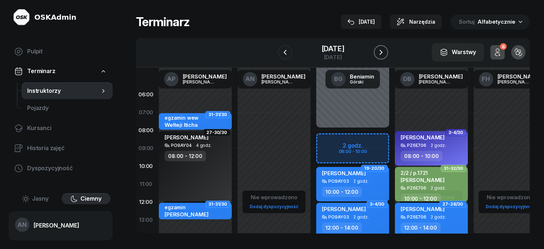
click at [383, 56] on icon "button" at bounding box center [381, 52] width 9 height 9
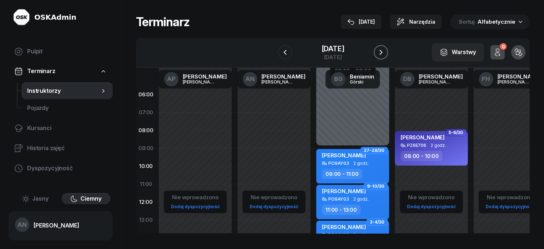
click at [383, 56] on icon "button" at bounding box center [381, 52] width 9 height 9
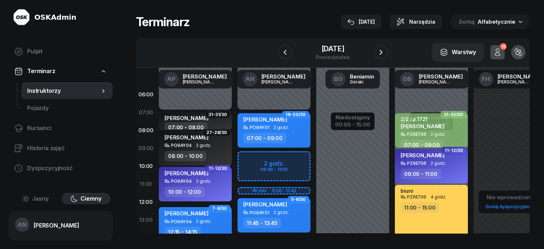
click at [502, 56] on icon "button" at bounding box center [497, 52] width 9 height 9
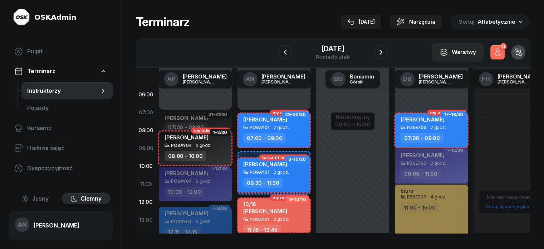
click at [502, 56] on icon "button" at bounding box center [497, 52] width 9 height 9
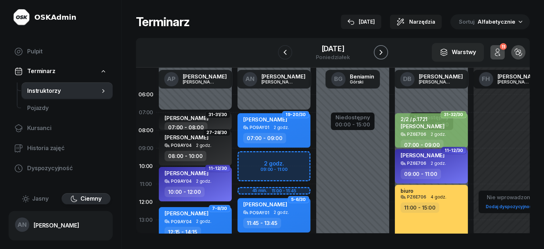
click at [385, 56] on icon "button" at bounding box center [381, 52] width 9 height 9
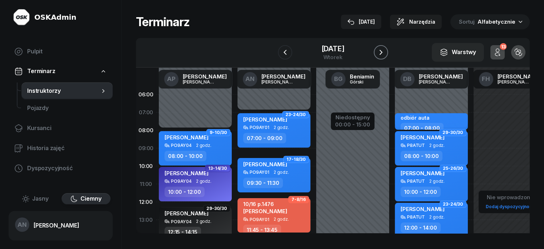
click at [382, 55] on icon "button" at bounding box center [380, 52] width 3 height 5
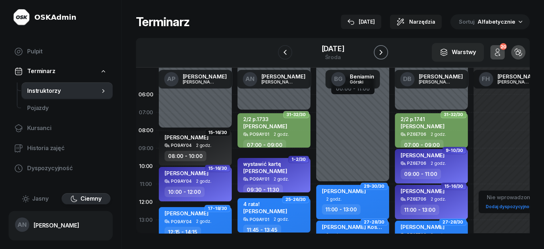
click at [385, 56] on icon "button" at bounding box center [381, 52] width 9 height 9
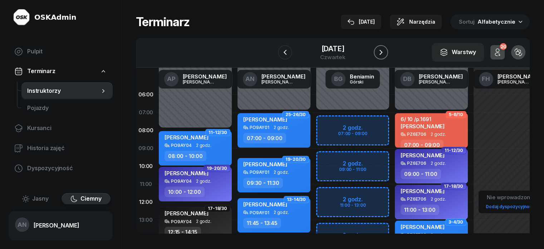
click at [382, 55] on icon "button" at bounding box center [380, 52] width 3 height 5
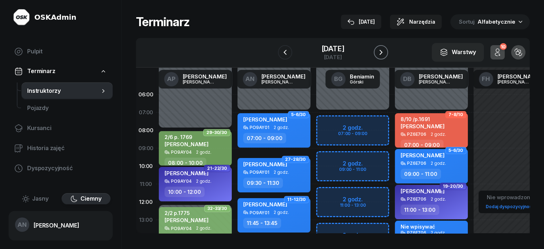
click at [382, 55] on icon "button" at bounding box center [380, 52] width 3 height 5
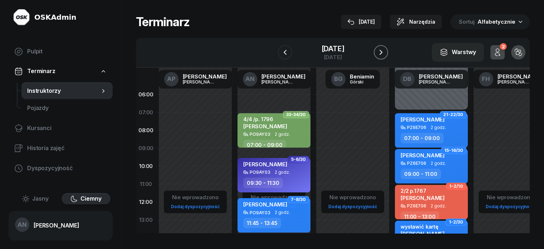
click at [382, 55] on icon "button" at bounding box center [380, 52] width 3 height 5
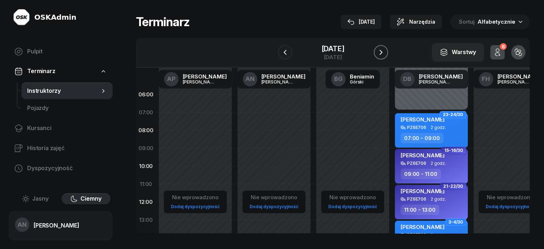
click at [385, 56] on icon "button" at bounding box center [381, 52] width 9 height 9
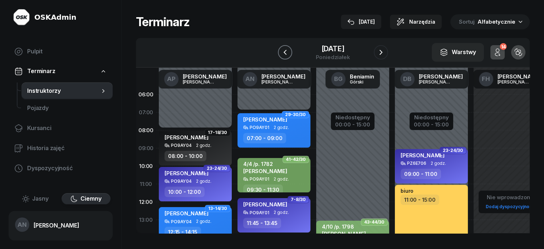
click at [281, 55] on icon "button" at bounding box center [285, 52] width 9 height 9
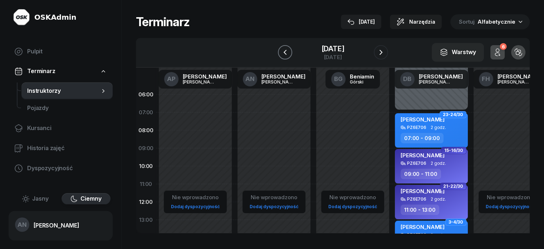
click at [281, 55] on icon "button" at bounding box center [285, 52] width 9 height 9
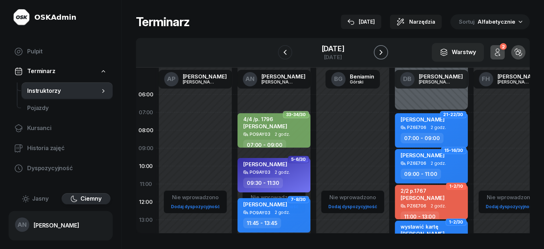
click at [385, 53] on icon "button" at bounding box center [381, 52] width 9 height 9
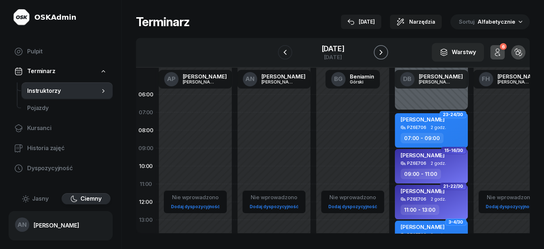
click at [385, 53] on icon "button" at bounding box center [381, 52] width 9 height 9
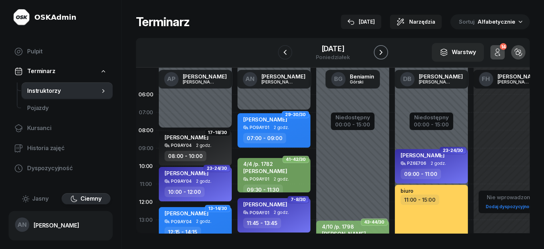
click at [385, 53] on icon "button" at bounding box center [381, 52] width 9 height 9
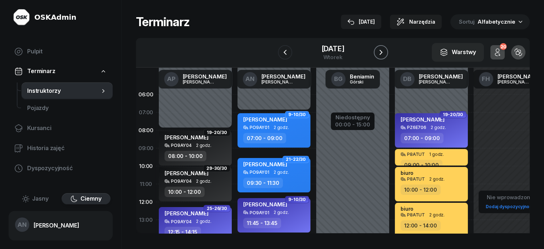
click at [385, 53] on icon "button" at bounding box center [381, 52] width 9 height 9
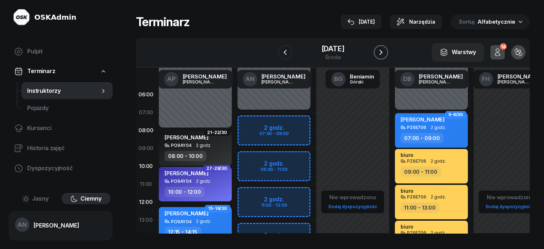
click at [385, 55] on icon "button" at bounding box center [381, 52] width 9 height 9
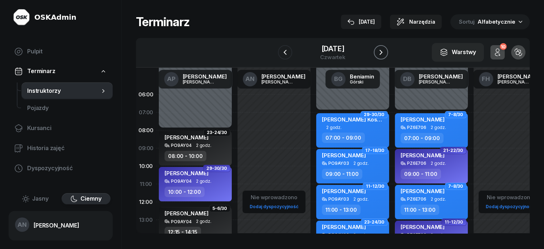
click at [384, 56] on icon "button" at bounding box center [381, 52] width 9 height 9
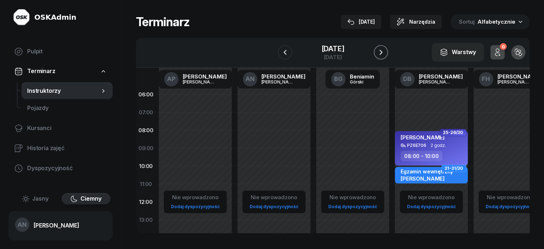
click at [385, 56] on icon "button" at bounding box center [381, 52] width 9 height 9
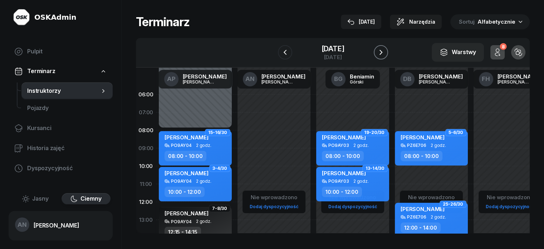
click at [385, 56] on icon "button" at bounding box center [381, 52] width 9 height 9
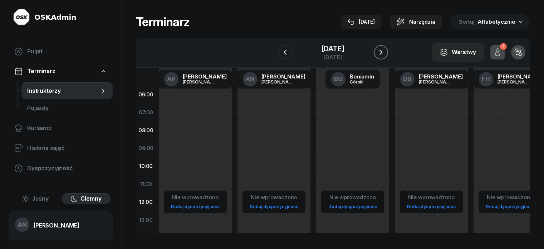
click at [385, 56] on icon "button" at bounding box center [381, 52] width 9 height 9
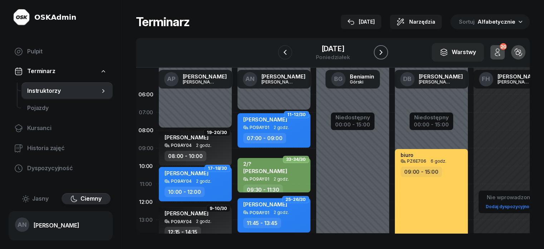
click at [385, 56] on icon "button" at bounding box center [381, 52] width 9 height 9
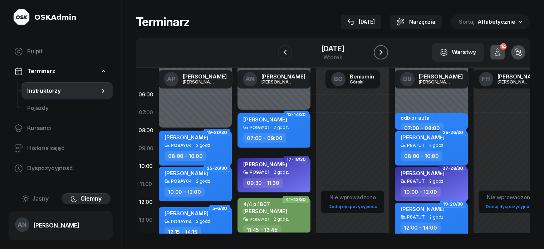
click at [385, 56] on icon "button" at bounding box center [381, 52] width 9 height 9
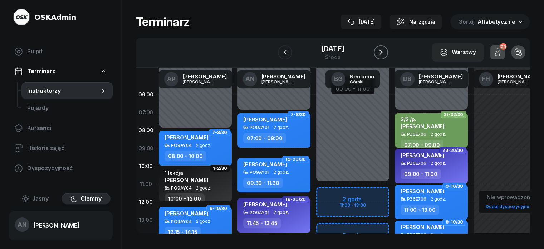
click at [385, 56] on icon "button" at bounding box center [381, 52] width 9 height 9
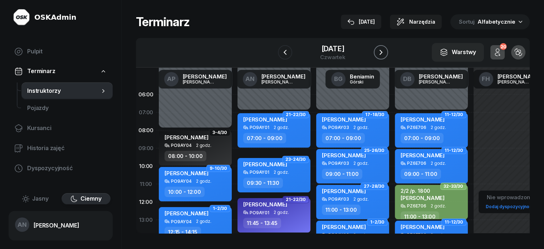
click at [385, 56] on icon "button" at bounding box center [381, 52] width 9 height 9
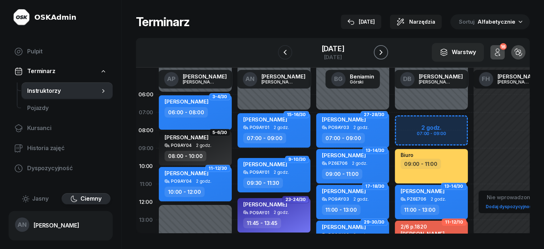
click at [385, 56] on icon "button" at bounding box center [381, 52] width 9 height 9
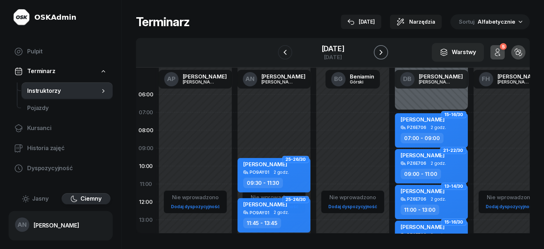
click at [385, 56] on icon "button" at bounding box center [381, 52] width 9 height 9
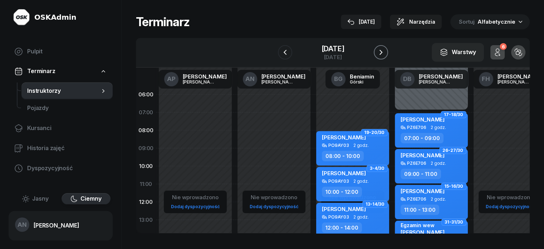
click at [385, 56] on icon "button" at bounding box center [381, 52] width 9 height 9
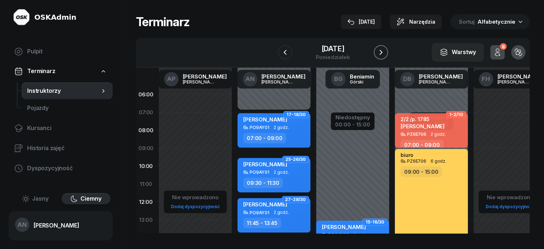
click at [385, 56] on icon "button" at bounding box center [381, 52] width 9 height 9
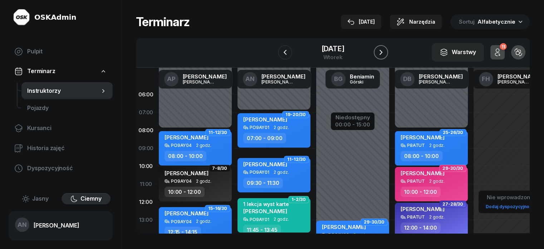
click at [388, 59] on button "button" at bounding box center [381, 52] width 14 height 14
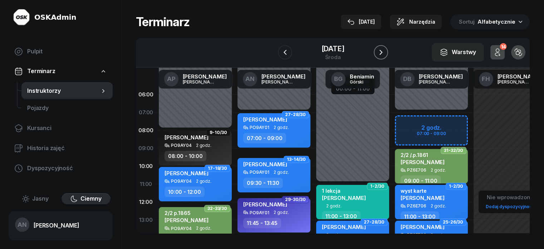
click at [388, 59] on button "button" at bounding box center [381, 52] width 14 height 14
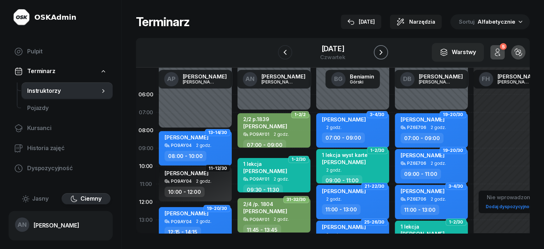
click at [388, 59] on button "button" at bounding box center [381, 52] width 14 height 14
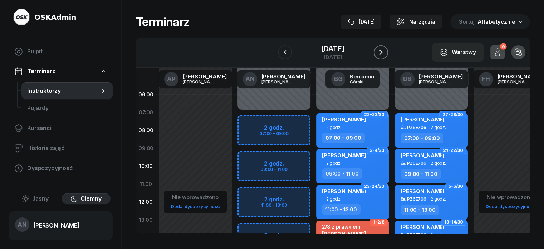
click at [384, 54] on icon "button" at bounding box center [381, 52] width 9 height 9
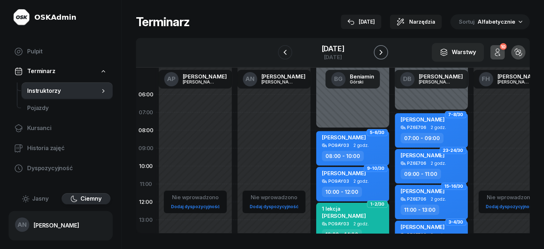
click at [384, 54] on icon "button" at bounding box center [381, 52] width 9 height 9
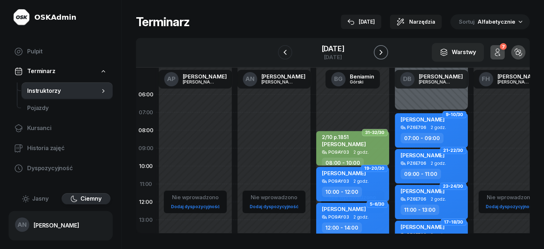
click at [384, 54] on icon "button" at bounding box center [381, 52] width 9 height 9
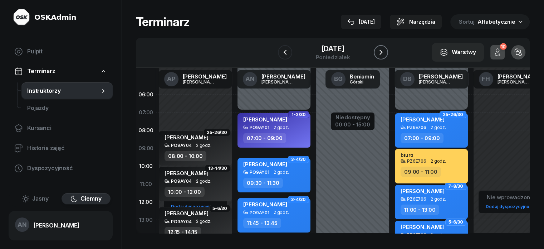
click at [384, 54] on icon "button" at bounding box center [381, 52] width 9 height 9
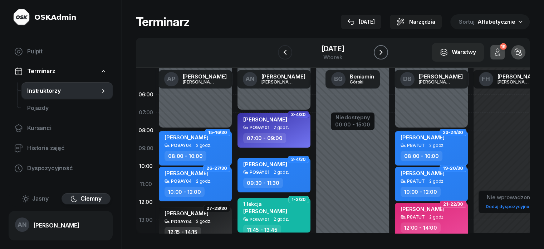
click at [384, 54] on icon "button" at bounding box center [381, 52] width 9 height 9
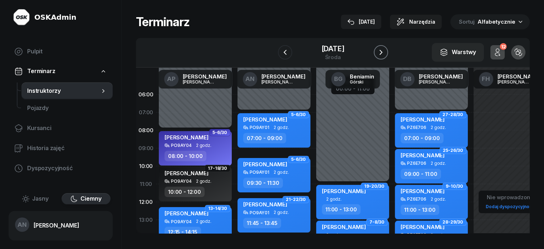
click at [384, 54] on icon "button" at bounding box center [381, 52] width 9 height 9
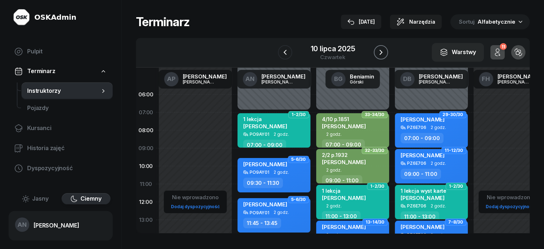
click at [383, 55] on icon "button" at bounding box center [381, 52] width 9 height 9
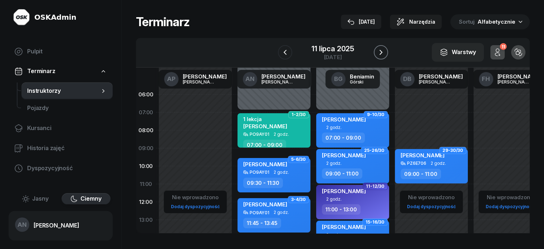
click at [383, 56] on icon "button" at bounding box center [381, 52] width 9 height 9
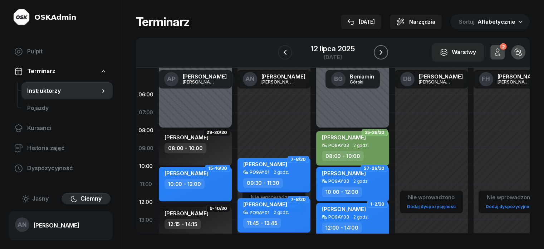
click at [383, 56] on icon "button" at bounding box center [381, 52] width 9 height 9
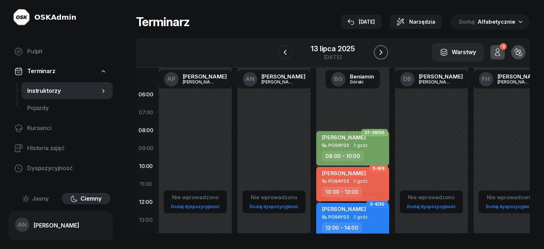
click at [383, 56] on icon "button" at bounding box center [381, 52] width 9 height 9
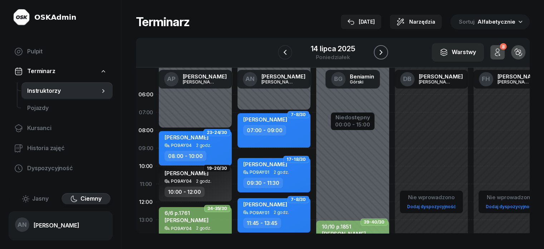
click at [383, 56] on icon "button" at bounding box center [381, 52] width 9 height 9
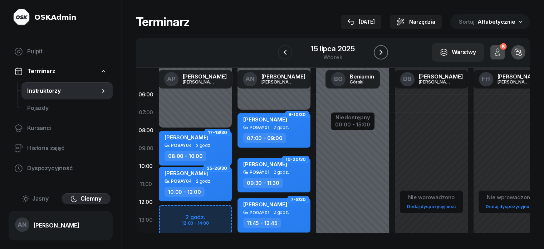
click at [383, 56] on icon "button" at bounding box center [381, 52] width 9 height 9
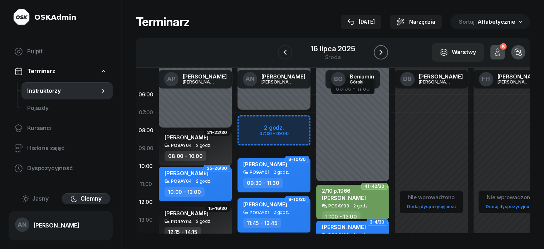
click at [383, 56] on icon "button" at bounding box center [381, 52] width 9 height 9
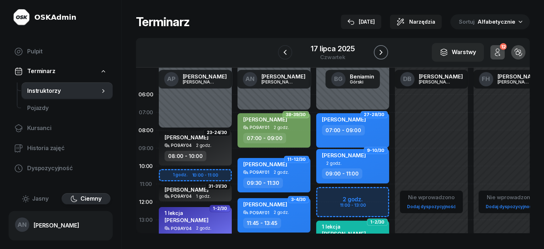
click at [383, 56] on icon "button" at bounding box center [381, 52] width 9 height 9
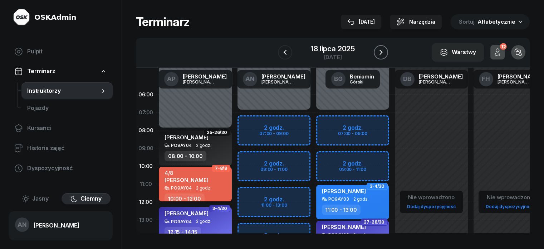
click at [380, 55] on icon "button" at bounding box center [381, 52] width 9 height 9
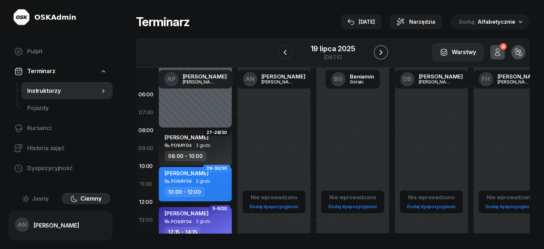
click at [380, 55] on icon "button" at bounding box center [381, 52] width 9 height 9
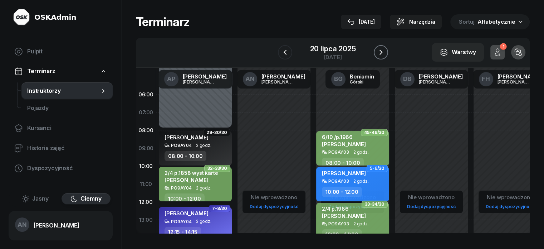
click at [380, 55] on icon "button" at bounding box center [381, 52] width 9 height 9
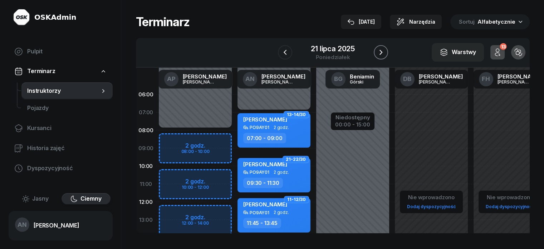
click at [379, 56] on icon "button" at bounding box center [381, 52] width 9 height 9
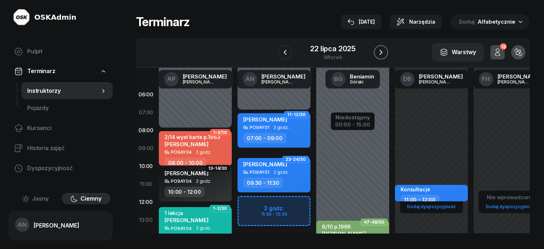
click at [379, 56] on icon "button" at bounding box center [381, 52] width 9 height 9
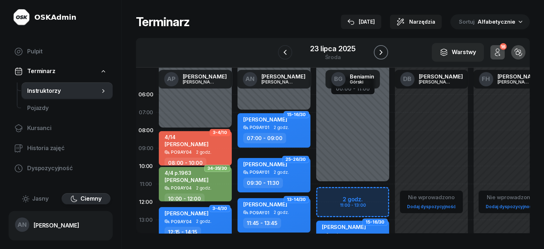
click at [379, 56] on icon "button" at bounding box center [381, 52] width 9 height 9
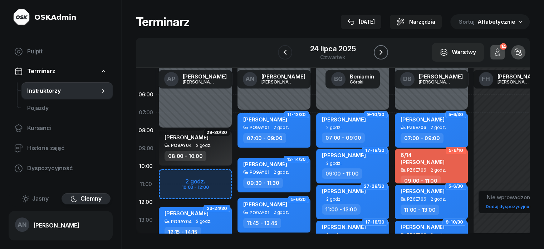
click at [379, 56] on icon "button" at bounding box center [381, 52] width 9 height 9
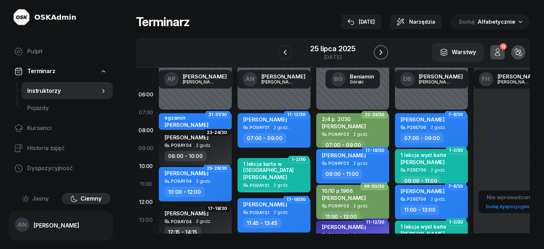
click at [379, 56] on icon "button" at bounding box center [381, 52] width 9 height 9
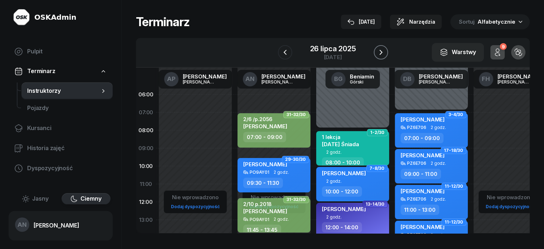
click at [379, 56] on icon "button" at bounding box center [381, 52] width 9 height 9
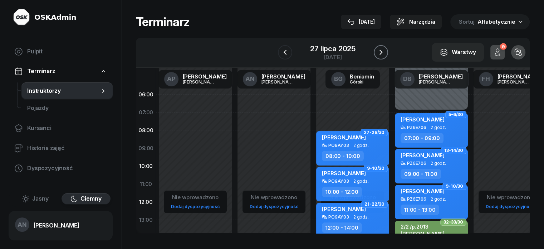
click at [379, 56] on icon "button" at bounding box center [381, 52] width 9 height 9
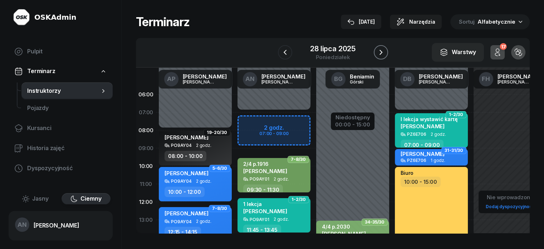
click at [379, 56] on icon "button" at bounding box center [381, 52] width 9 height 9
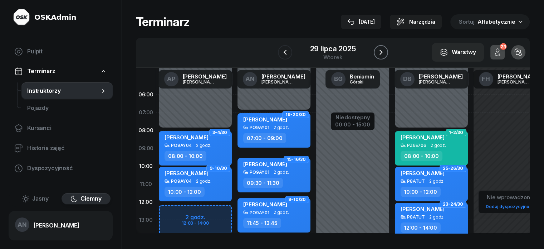
click at [379, 56] on icon "button" at bounding box center [381, 52] width 9 height 9
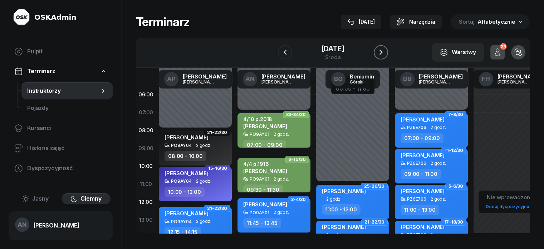
click at [379, 56] on icon "button" at bounding box center [381, 52] width 9 height 9
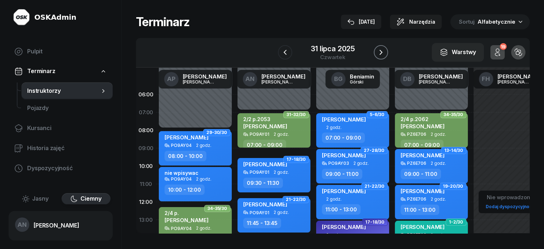
click at [379, 56] on icon "button" at bounding box center [381, 52] width 9 height 9
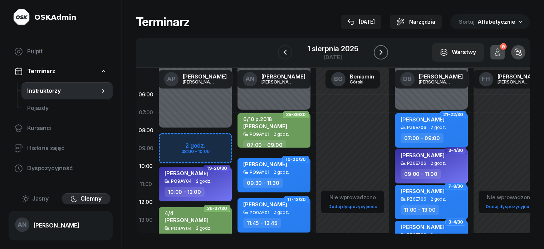
click at [379, 56] on icon "button" at bounding box center [381, 52] width 9 height 9
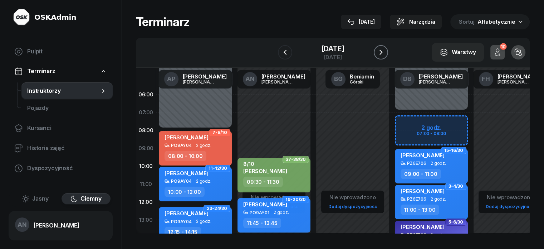
click at [380, 56] on icon "button" at bounding box center [381, 52] width 9 height 9
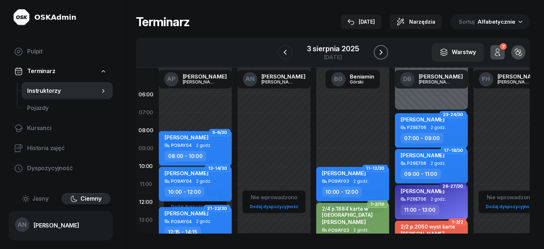
click at [380, 56] on icon "button" at bounding box center [381, 52] width 9 height 9
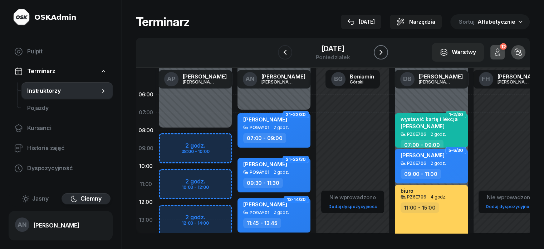
click at [380, 56] on icon "button" at bounding box center [381, 52] width 9 height 9
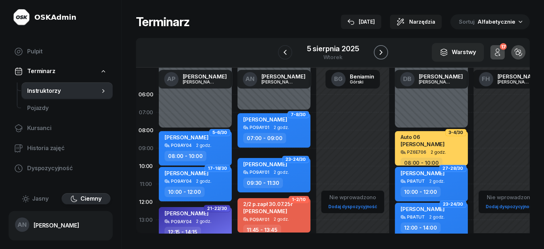
click at [380, 56] on icon "button" at bounding box center [381, 52] width 9 height 9
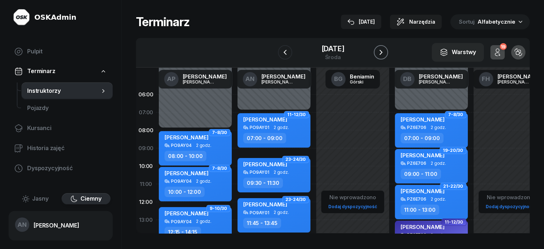
click at [380, 56] on icon "button" at bounding box center [381, 52] width 9 height 9
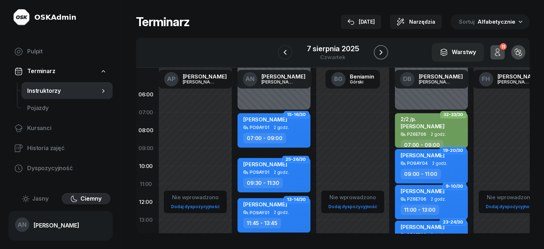
click at [380, 56] on icon "button" at bounding box center [381, 52] width 9 height 9
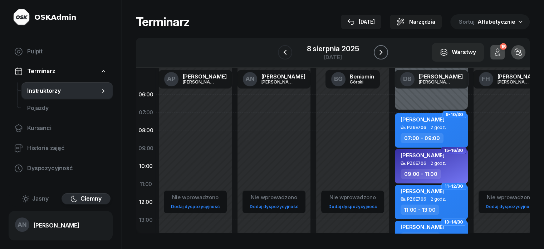
click at [380, 56] on icon "button" at bounding box center [381, 52] width 9 height 9
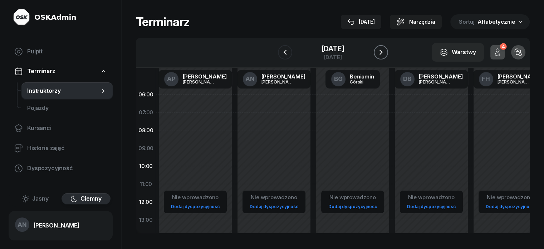
click at [379, 56] on icon "button" at bounding box center [381, 52] width 9 height 9
click at [278, 55] on button "button" at bounding box center [285, 52] width 14 height 14
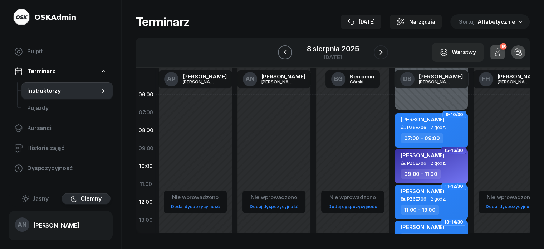
click at [283, 55] on icon "button" at bounding box center [285, 52] width 9 height 9
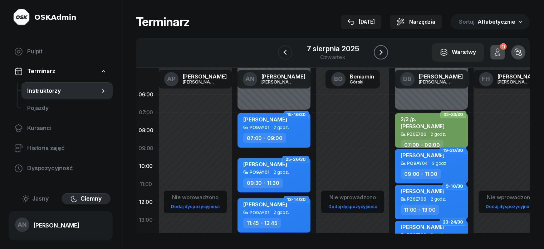
click at [380, 56] on icon "button" at bounding box center [381, 52] width 9 height 9
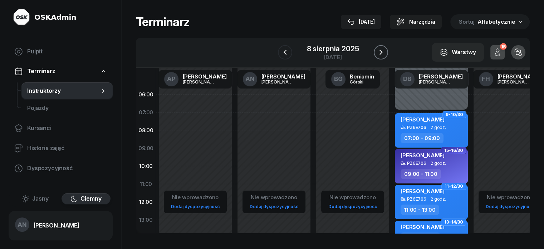
click at [380, 56] on icon "button" at bounding box center [381, 52] width 9 height 9
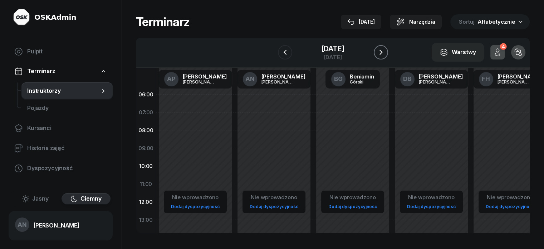
click at [380, 56] on icon "button" at bounding box center [381, 52] width 9 height 9
click at [380, 57] on button "button" at bounding box center [381, 52] width 14 height 14
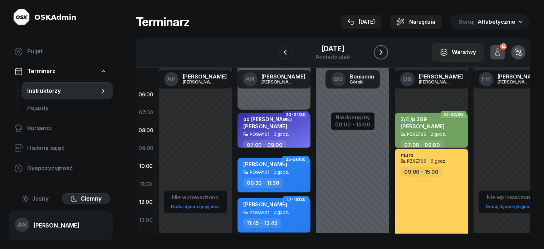
click at [380, 57] on button "button" at bounding box center [381, 52] width 14 height 14
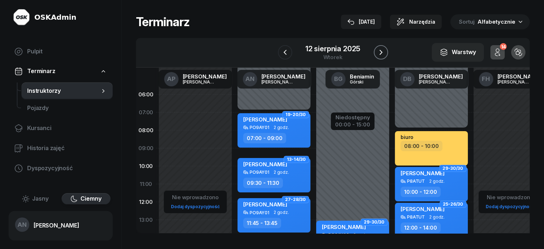
click at [380, 57] on button "button" at bounding box center [381, 52] width 14 height 14
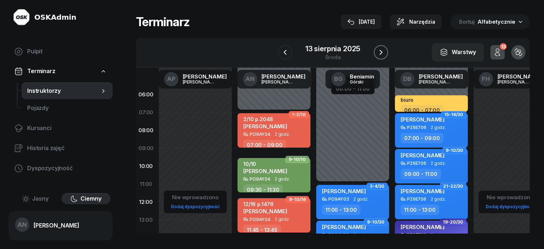
click at [380, 57] on button "button" at bounding box center [381, 52] width 14 height 14
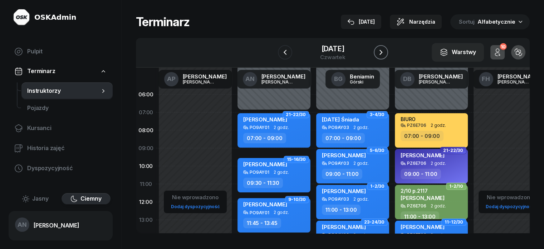
click at [380, 57] on button "button" at bounding box center [381, 52] width 14 height 14
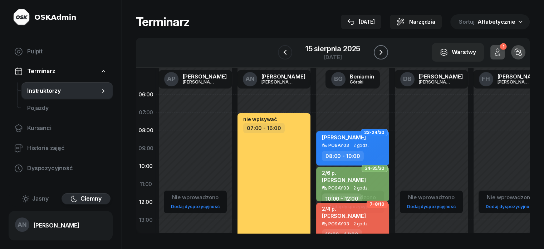
click at [380, 57] on button "button" at bounding box center [381, 52] width 14 height 14
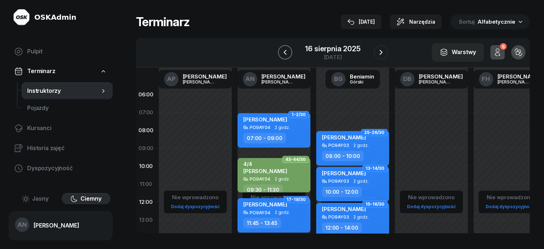
click at [281, 55] on icon "button" at bounding box center [285, 52] width 9 height 9
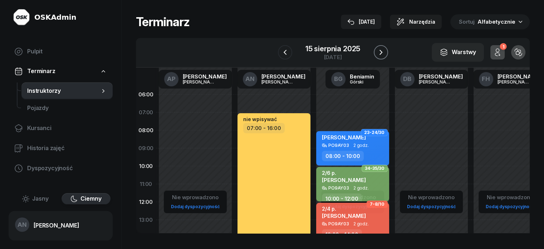
click at [385, 56] on icon "button" at bounding box center [381, 52] width 9 height 9
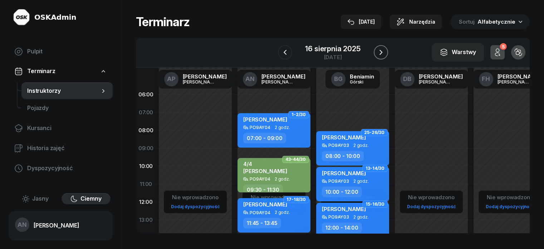
click at [385, 56] on icon "button" at bounding box center [381, 52] width 9 height 9
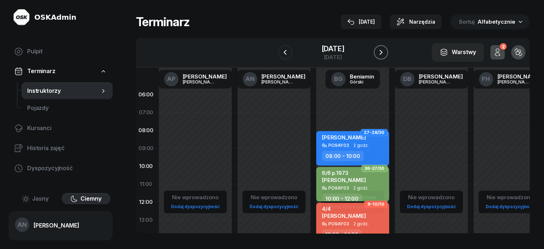
click at [385, 56] on icon "button" at bounding box center [381, 52] width 9 height 9
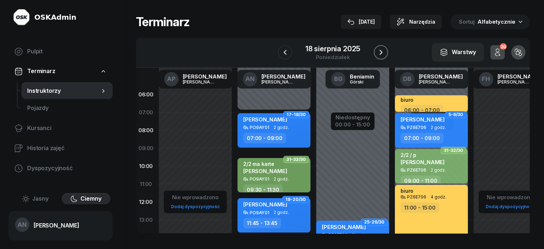
click at [385, 56] on icon "button" at bounding box center [381, 52] width 9 height 9
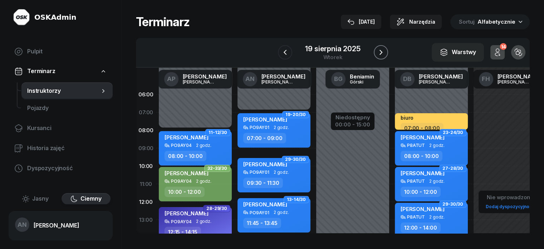
click at [385, 56] on icon "button" at bounding box center [381, 52] width 9 height 9
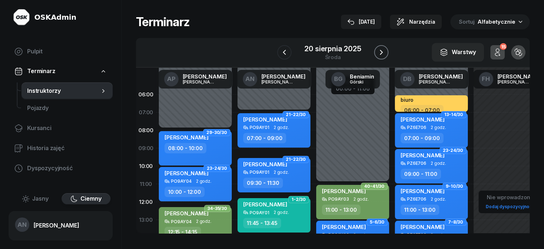
click at [385, 56] on icon "button" at bounding box center [381, 52] width 9 height 9
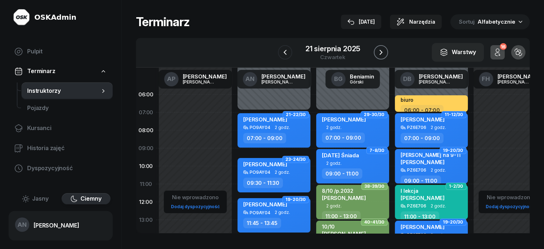
click at [385, 56] on icon "button" at bounding box center [381, 52] width 9 height 9
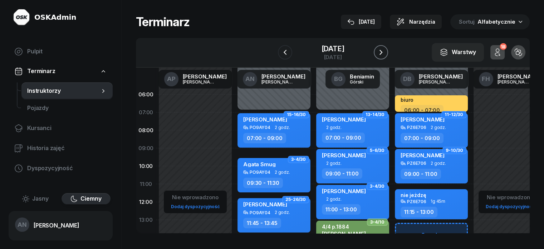
click at [385, 56] on icon "button" at bounding box center [381, 52] width 9 height 9
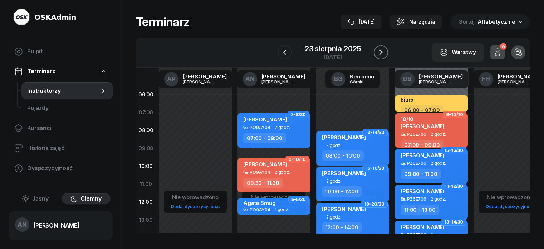
click at [385, 56] on icon "button" at bounding box center [381, 52] width 9 height 9
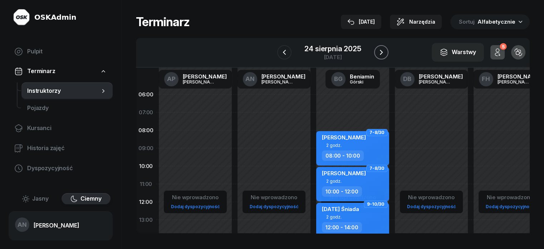
click at [385, 56] on icon "button" at bounding box center [381, 52] width 9 height 9
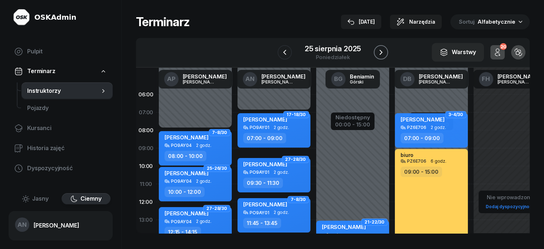
click at [385, 56] on icon "button" at bounding box center [381, 52] width 9 height 9
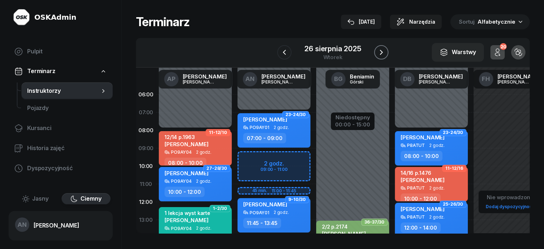
click at [385, 56] on icon "button" at bounding box center [381, 52] width 9 height 9
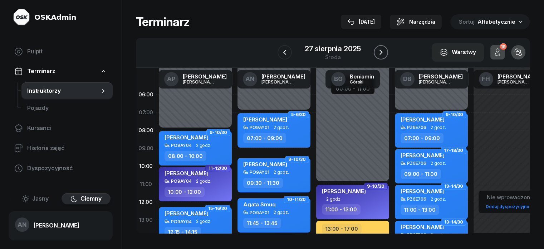
click at [382, 55] on icon "button" at bounding box center [380, 52] width 3 height 5
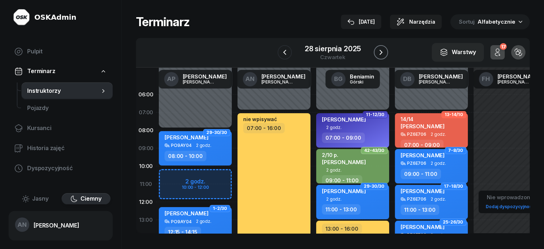
click at [385, 56] on icon "button" at bounding box center [381, 52] width 9 height 9
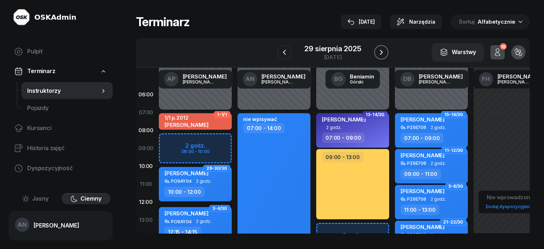
click at [384, 56] on icon "button" at bounding box center [381, 52] width 9 height 9
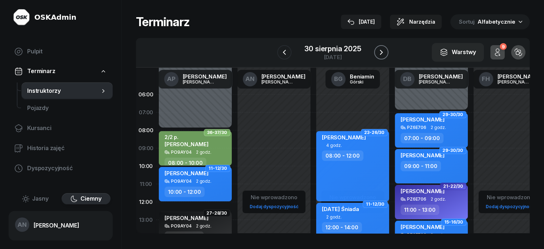
click at [384, 56] on icon "button" at bounding box center [381, 52] width 9 height 9
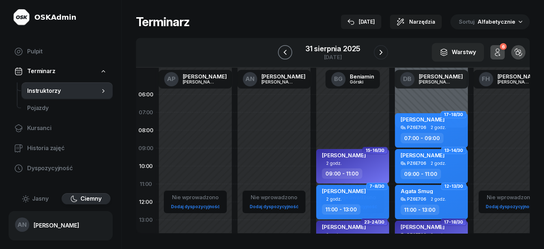
click at [282, 56] on icon "button" at bounding box center [285, 52] width 9 height 9
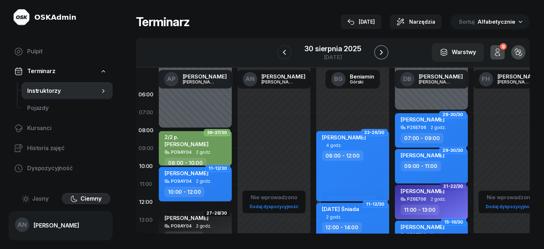
click at [385, 56] on icon "button" at bounding box center [381, 52] width 9 height 9
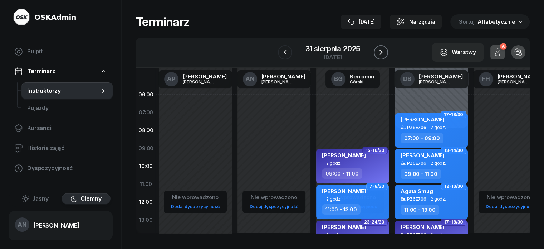
click at [382, 55] on icon "button" at bounding box center [380, 52] width 3 height 5
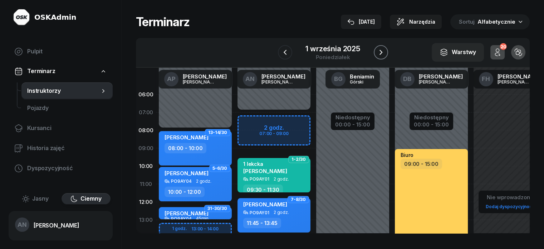
click at [382, 55] on icon "button" at bounding box center [380, 52] width 3 height 5
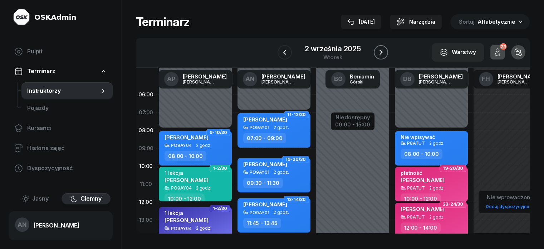
click at [385, 56] on icon "button" at bounding box center [381, 52] width 9 height 9
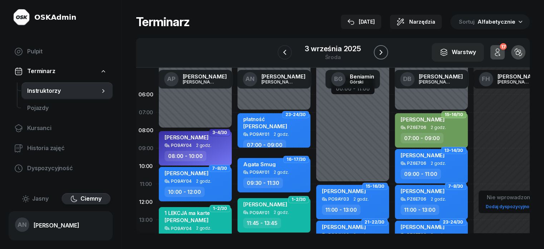
click at [385, 56] on icon "button" at bounding box center [381, 52] width 9 height 9
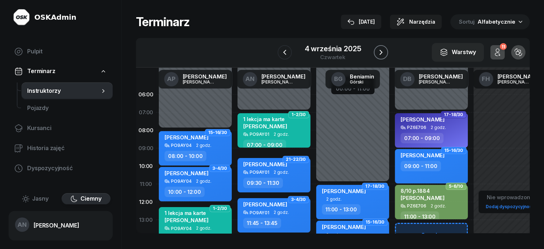
click at [385, 56] on icon "button" at bounding box center [381, 52] width 9 height 9
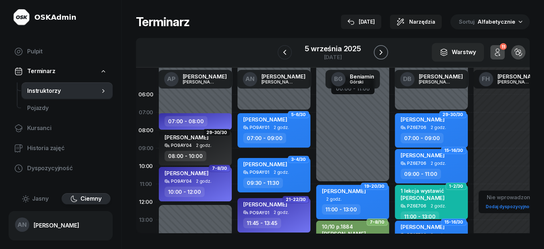
click at [385, 56] on icon "button" at bounding box center [381, 52] width 9 height 9
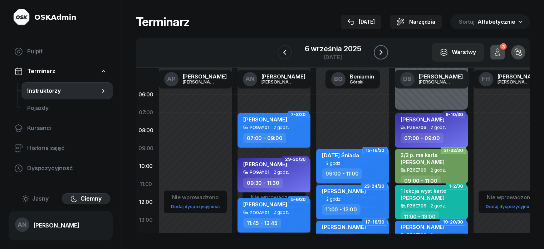
click at [385, 56] on icon "button" at bounding box center [381, 52] width 9 height 9
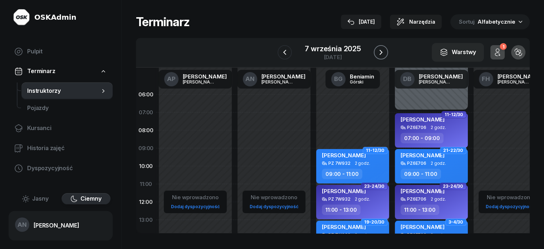
click at [382, 55] on icon "button" at bounding box center [380, 52] width 3 height 5
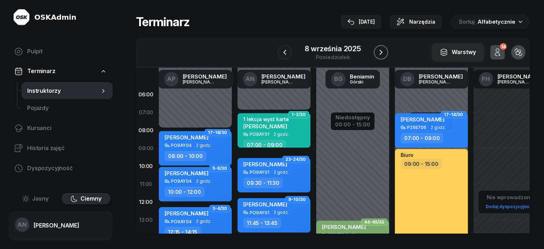
click at [385, 56] on icon "button" at bounding box center [381, 52] width 9 height 9
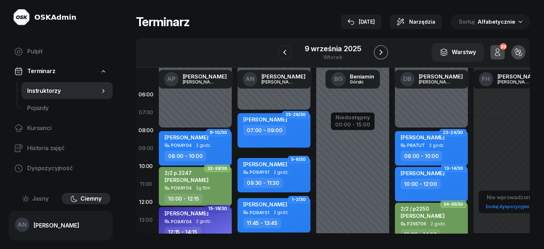
click at [385, 56] on icon "button" at bounding box center [381, 52] width 9 height 9
click at [386, 56] on icon "button" at bounding box center [382, 52] width 9 height 9
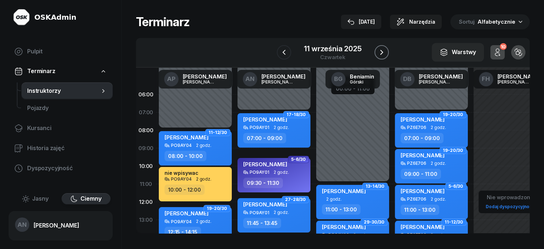
click at [386, 56] on icon "button" at bounding box center [381, 52] width 9 height 9
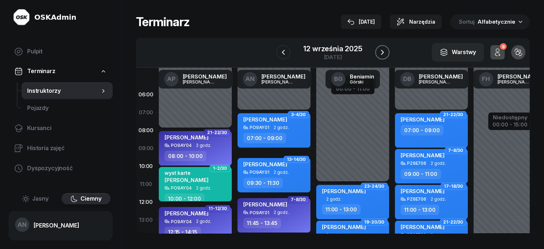
click at [386, 56] on icon "button" at bounding box center [382, 52] width 9 height 9
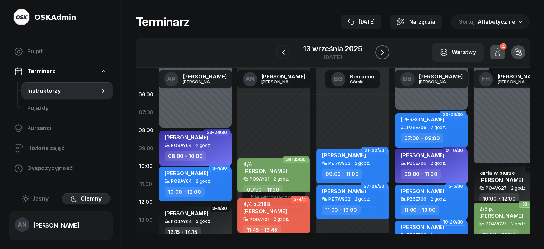
click at [386, 56] on icon "button" at bounding box center [382, 52] width 9 height 9
